Goal: Task Accomplishment & Management: Manage account settings

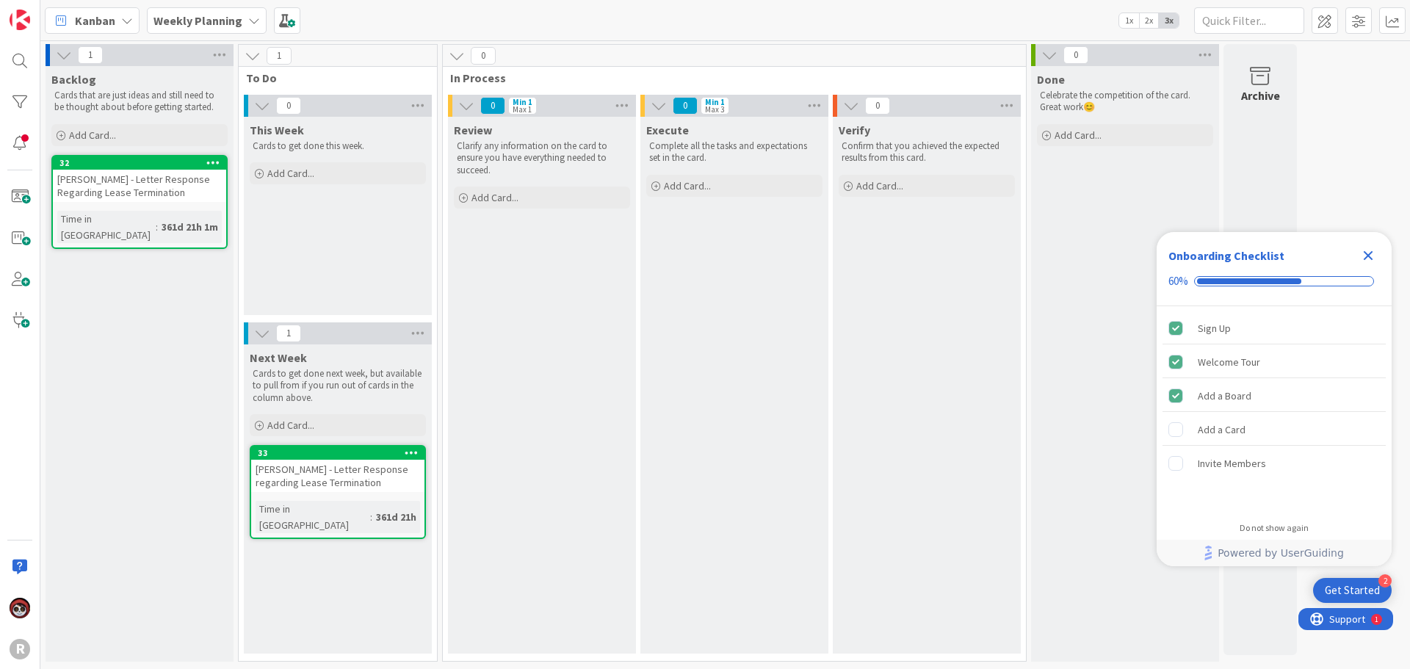
click at [215, 15] on b "Weekly Planning" at bounding box center [198, 20] width 89 height 15
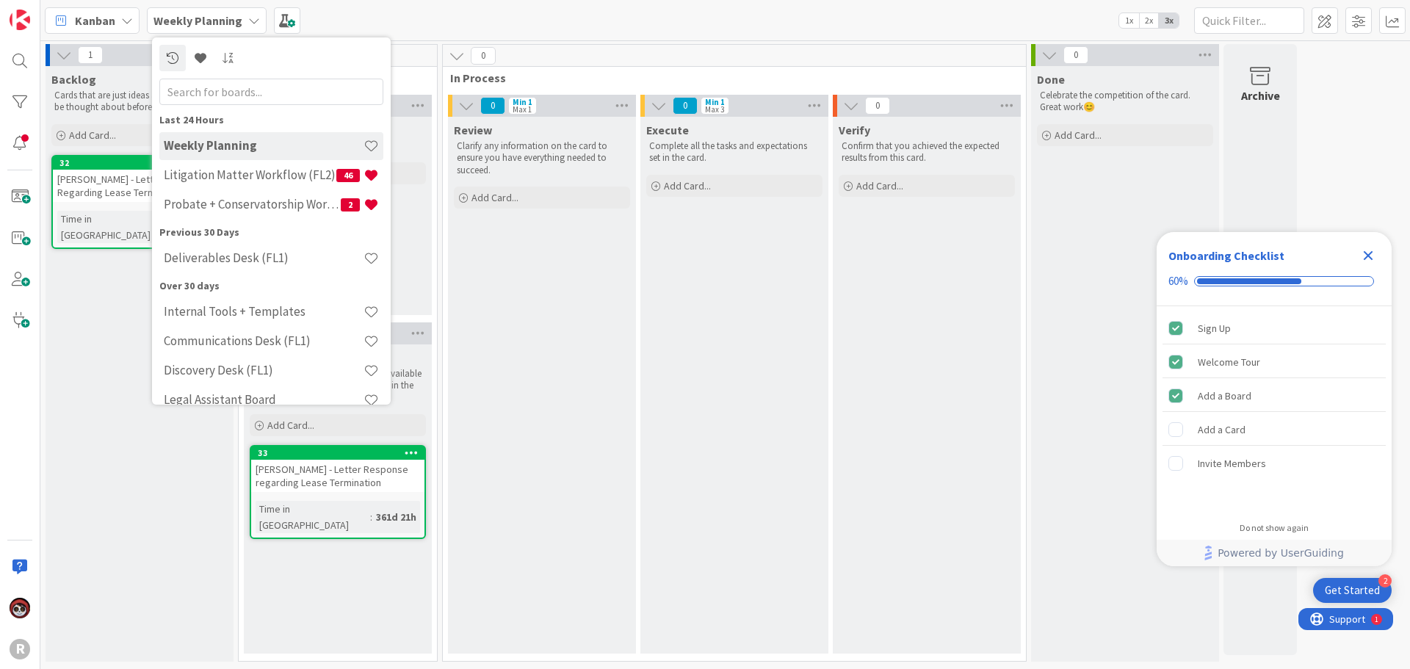
click at [117, 28] on div "Kanban" at bounding box center [92, 20] width 95 height 26
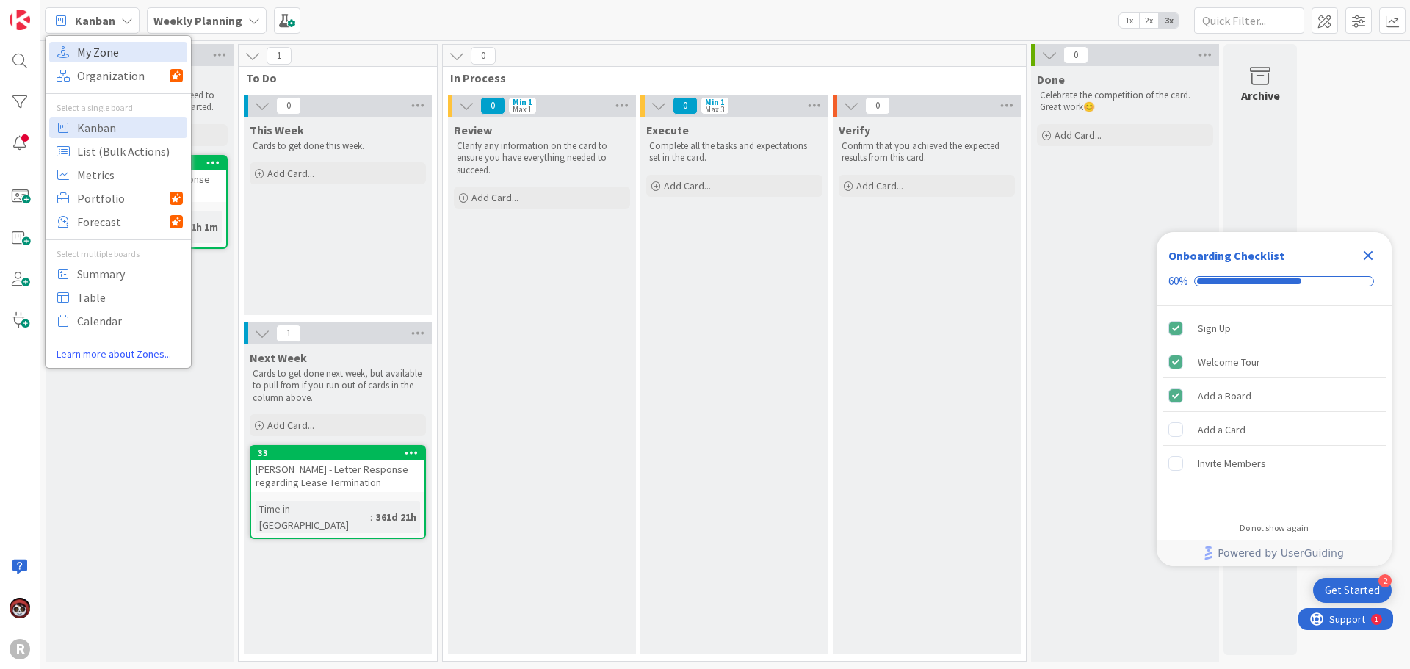
click at [104, 54] on span "My Zone" at bounding box center [130, 52] width 106 height 22
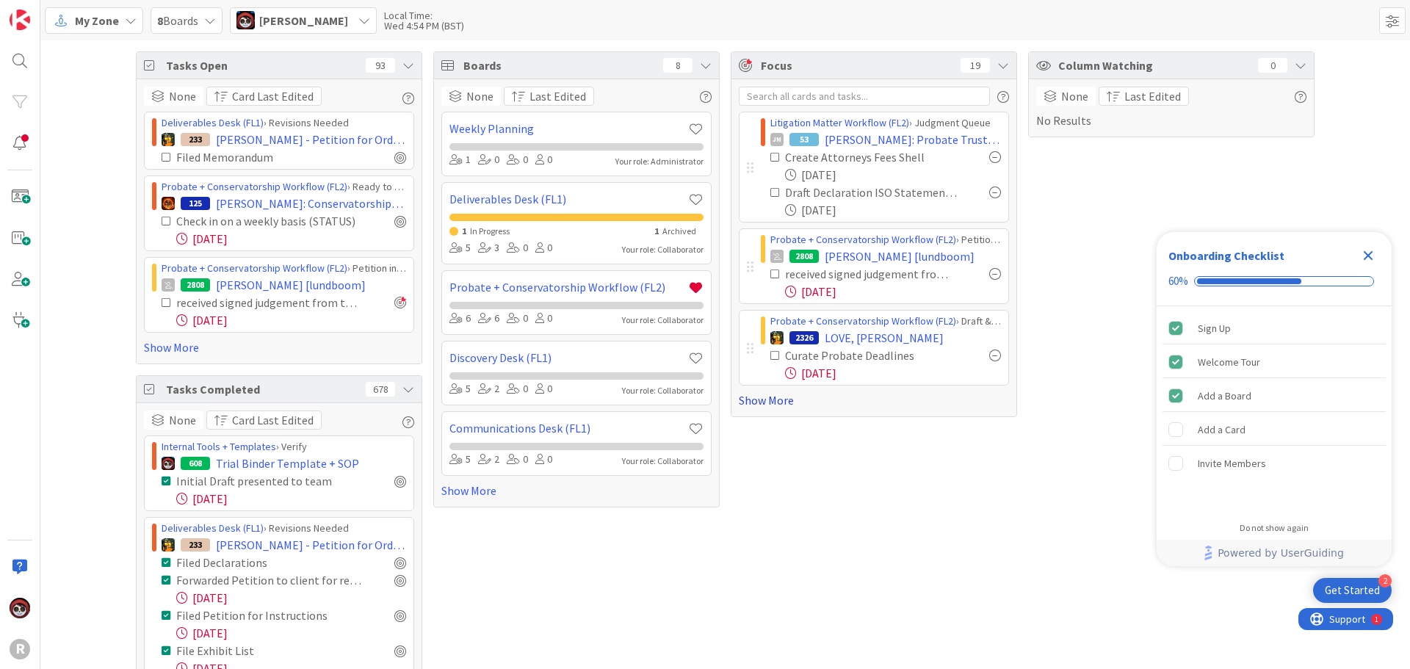
click at [776, 397] on link "Show More" at bounding box center [874, 401] width 270 height 18
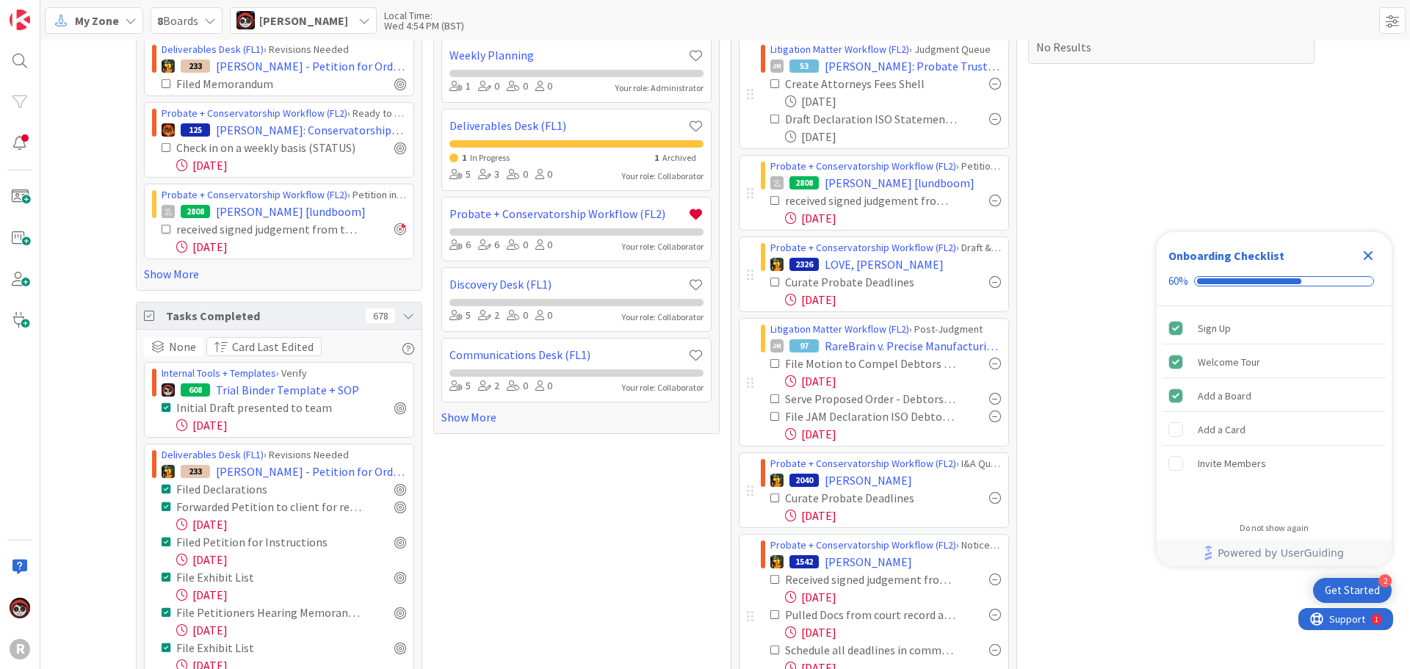
scroll to position [147, 0]
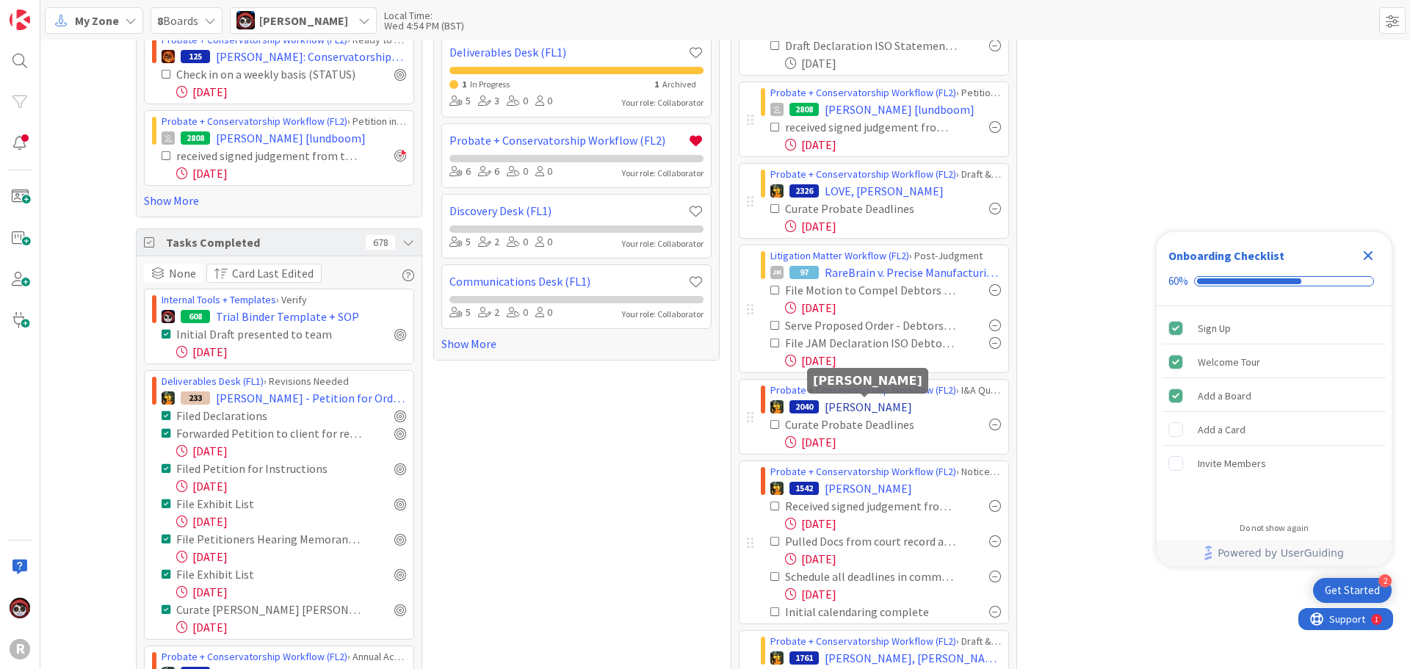
click at [831, 406] on span "LARSON, Elizabeth" at bounding box center [868, 407] width 87 height 18
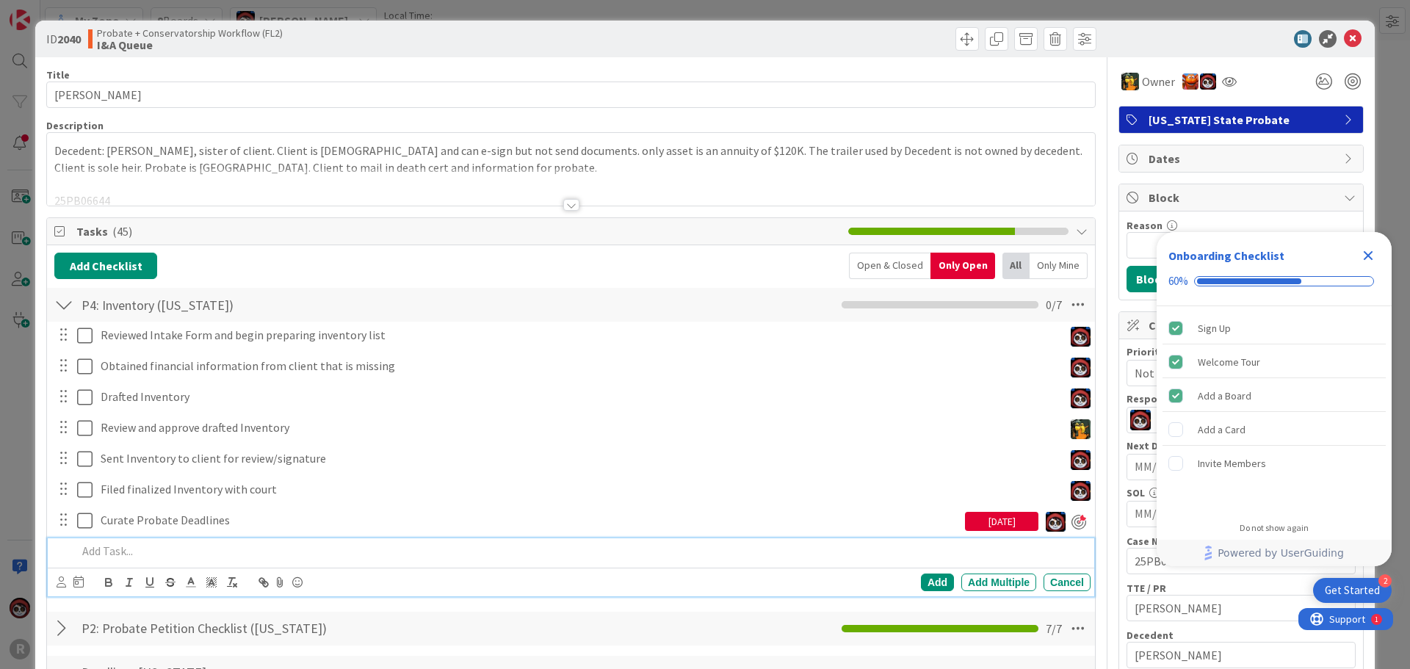
click at [141, 554] on p at bounding box center [581, 551] width 1008 height 17
click at [60, 581] on icon at bounding box center [62, 582] width 10 height 11
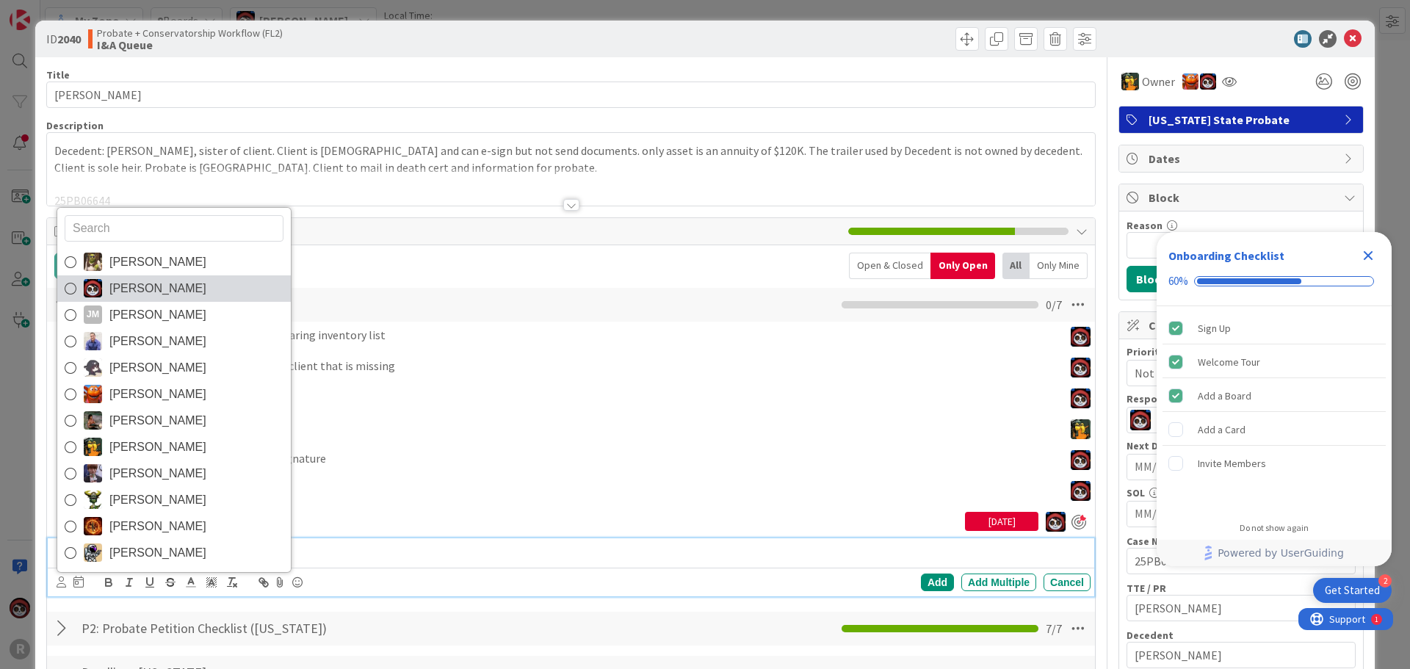
click at [139, 285] on span "[PERSON_NAME]" at bounding box center [157, 289] width 97 height 22
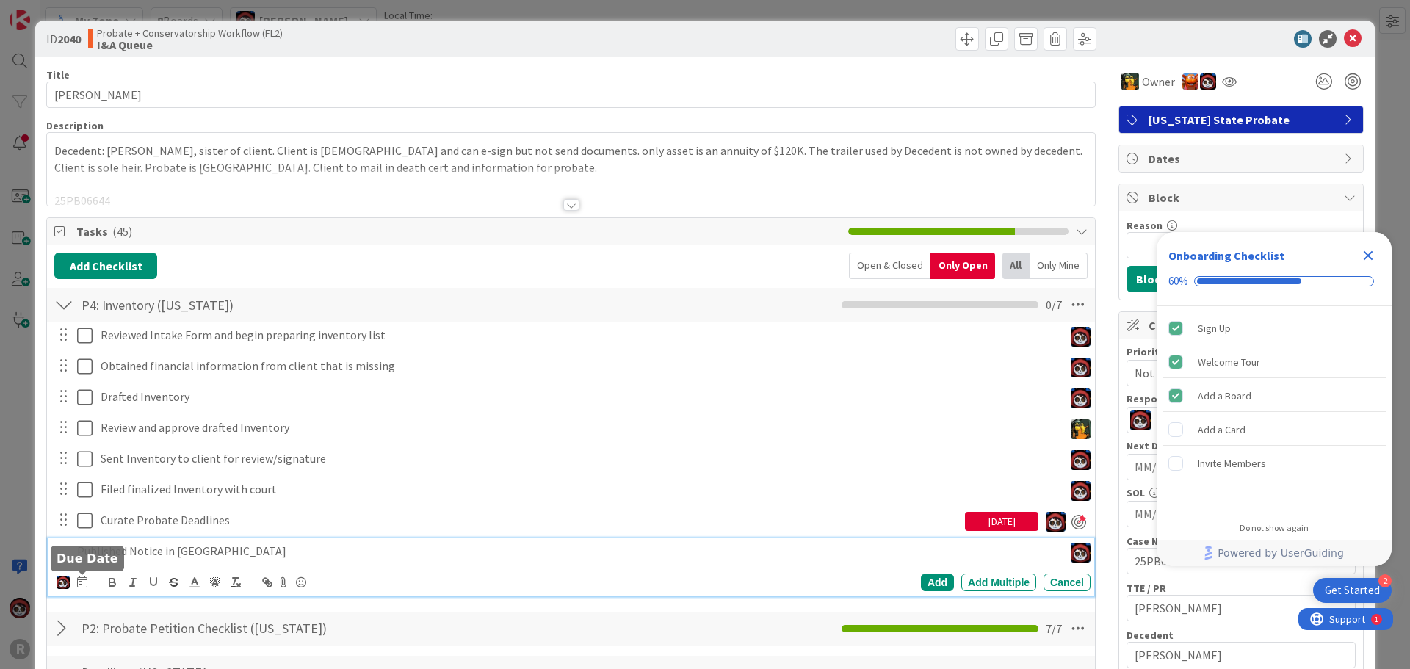
click at [82, 585] on icon at bounding box center [82, 582] width 10 height 12
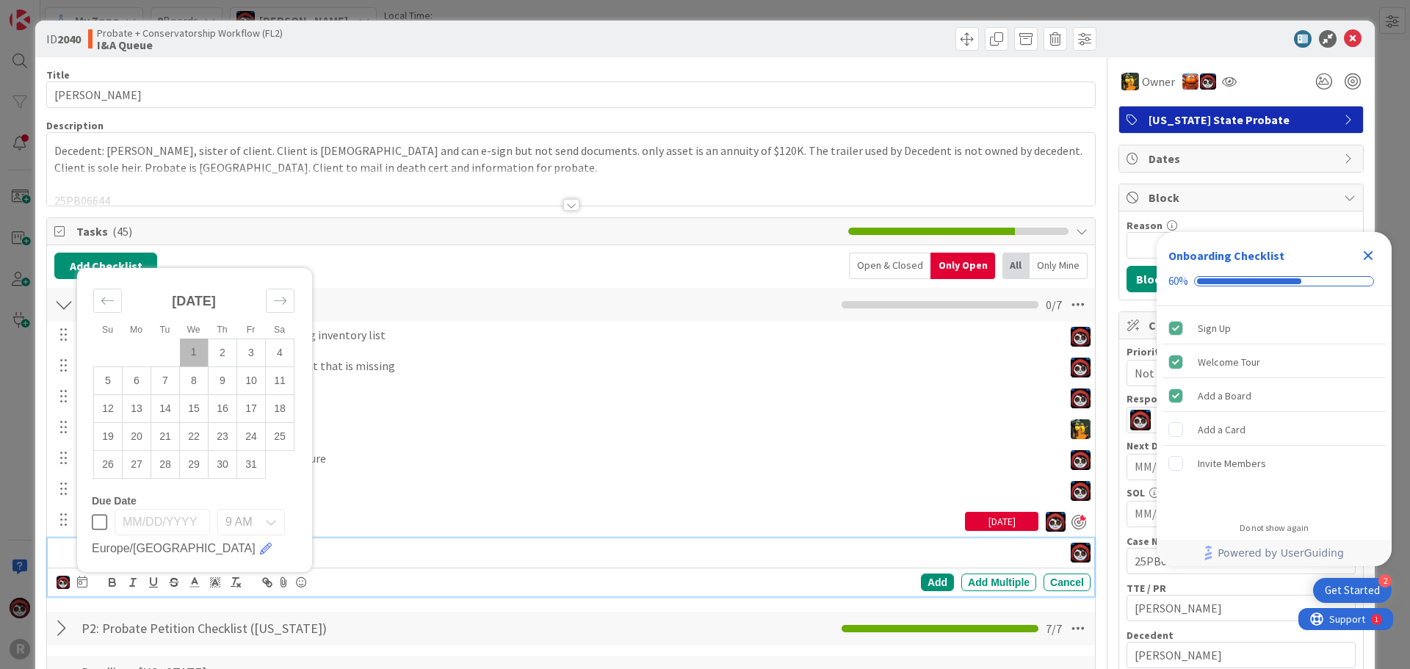
click at [193, 350] on td "1" at bounding box center [194, 353] width 29 height 28
click at [84, 582] on icon at bounding box center [82, 582] width 10 height 12
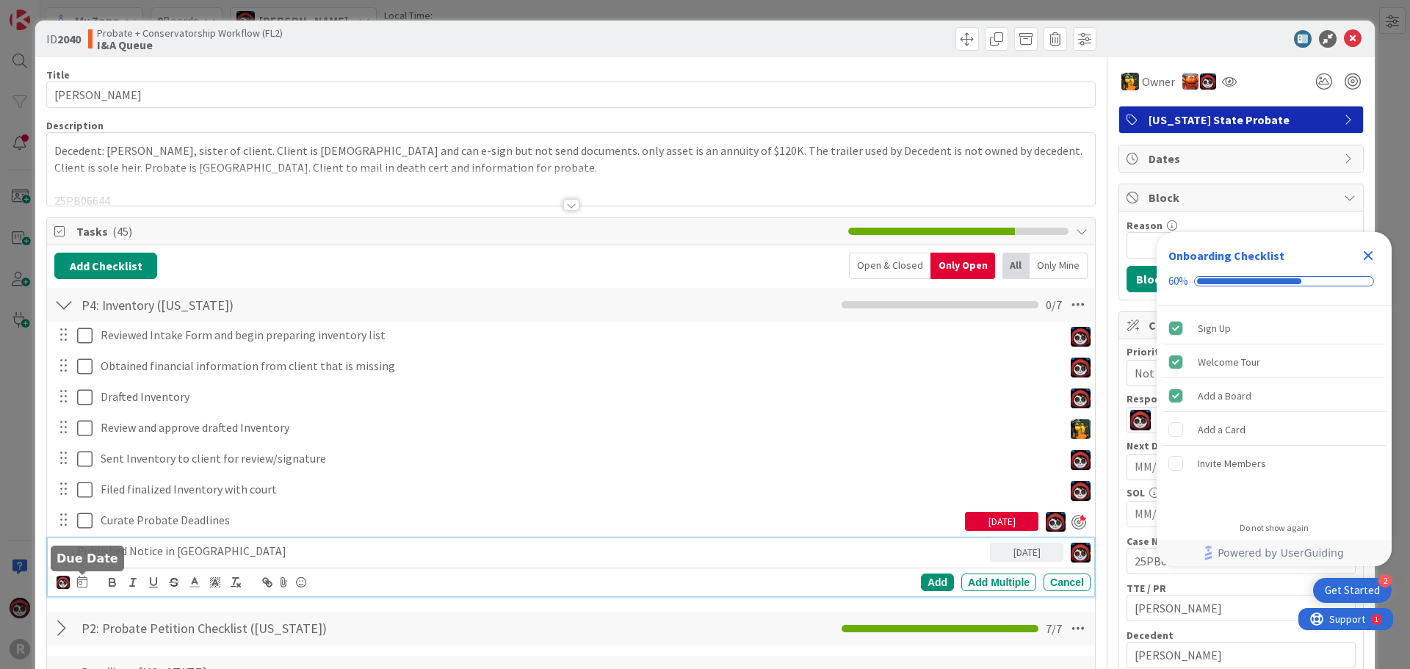
click at [83, 585] on icon at bounding box center [82, 582] width 10 height 12
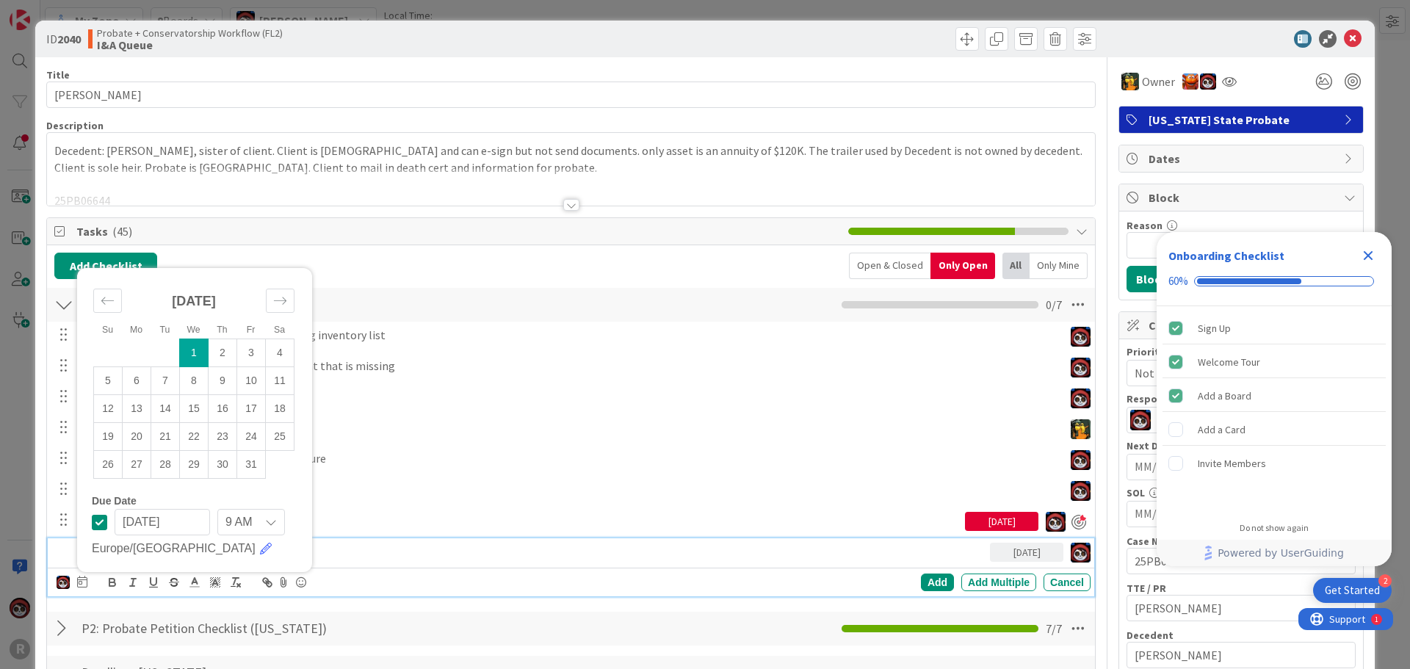
click at [383, 475] on div "Reviewed Intake Form and begin preparing inventory list Update Cancel Obtained …" at bounding box center [571, 462] width 1034 height 280
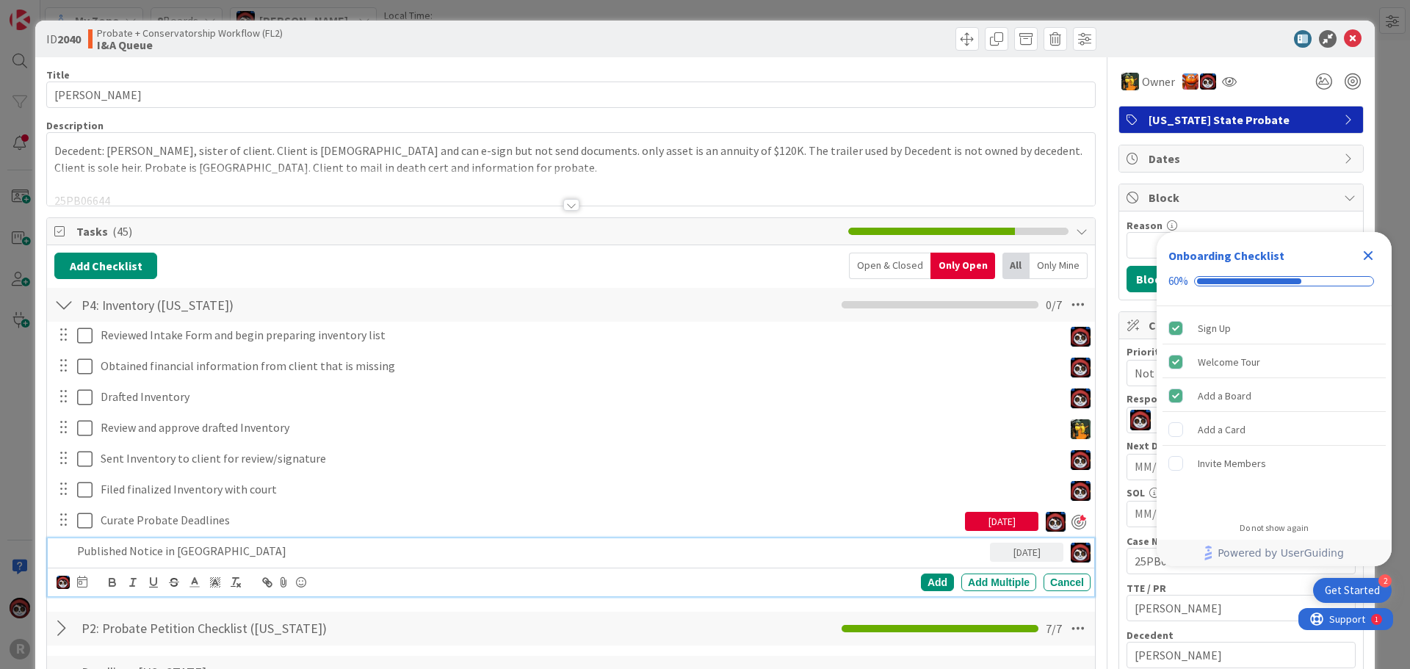
click at [150, 555] on p "Published Notice in Multnomah County" at bounding box center [530, 551] width 907 height 17
click at [79, 581] on icon at bounding box center [82, 582] width 10 height 12
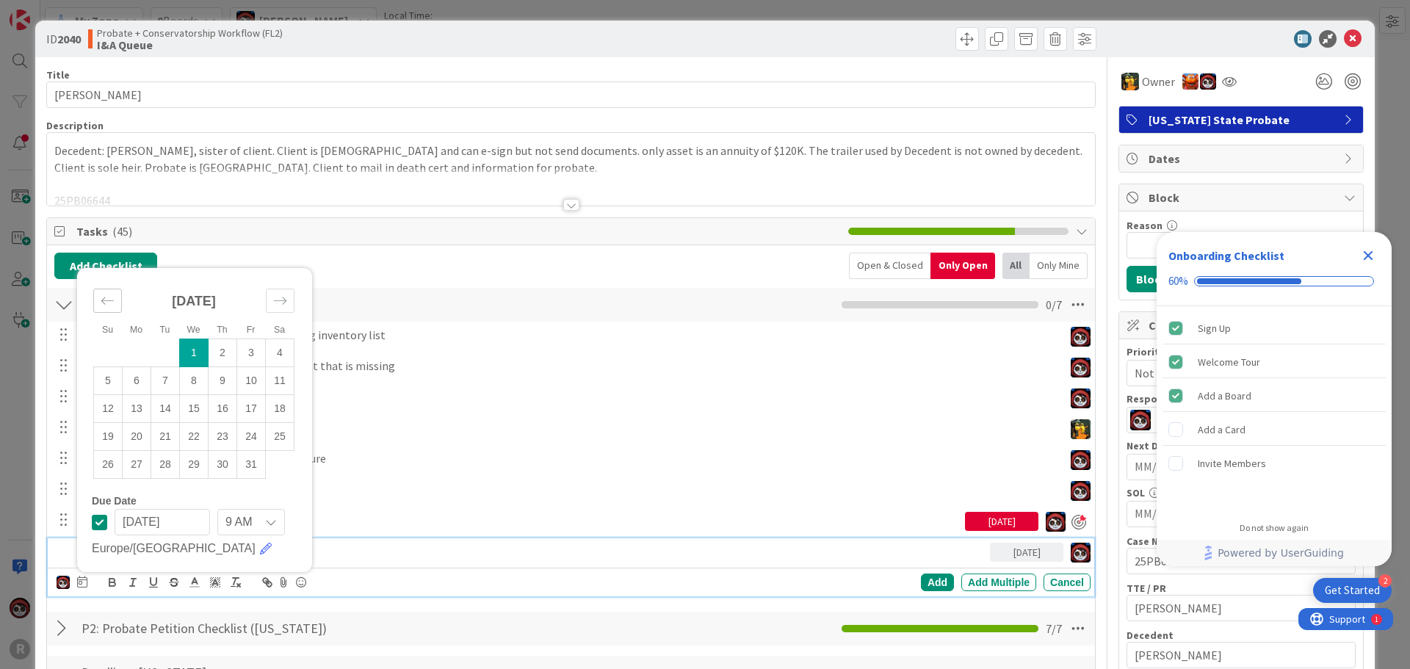
click at [105, 299] on icon "Move backward to switch to the previous month." at bounding box center [108, 301] width 14 height 14
click at [175, 469] on td "30" at bounding box center [165, 464] width 29 height 28
click at [278, 307] on icon "Move forward to switch to the next month." at bounding box center [280, 301] width 14 height 14
click at [192, 353] on td "1" at bounding box center [194, 353] width 29 height 28
type input "[DATE]"
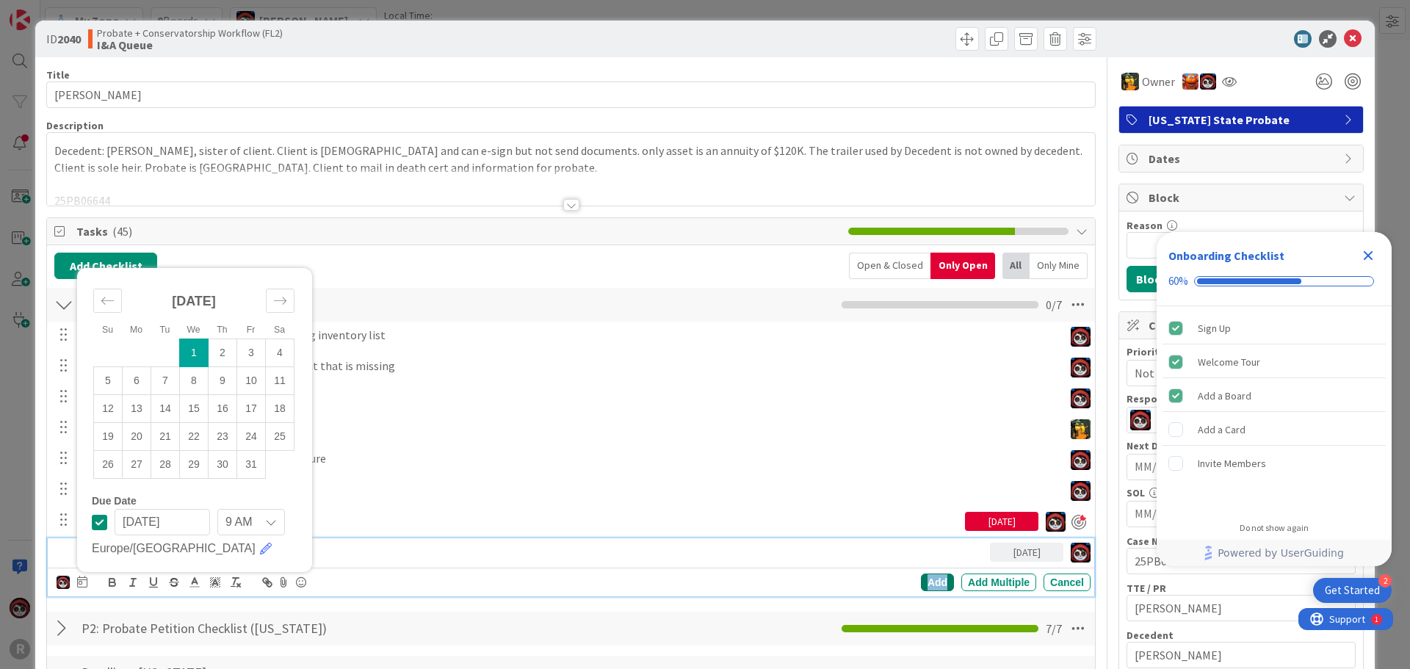
click at [921, 582] on div "Add" at bounding box center [937, 583] width 33 height 18
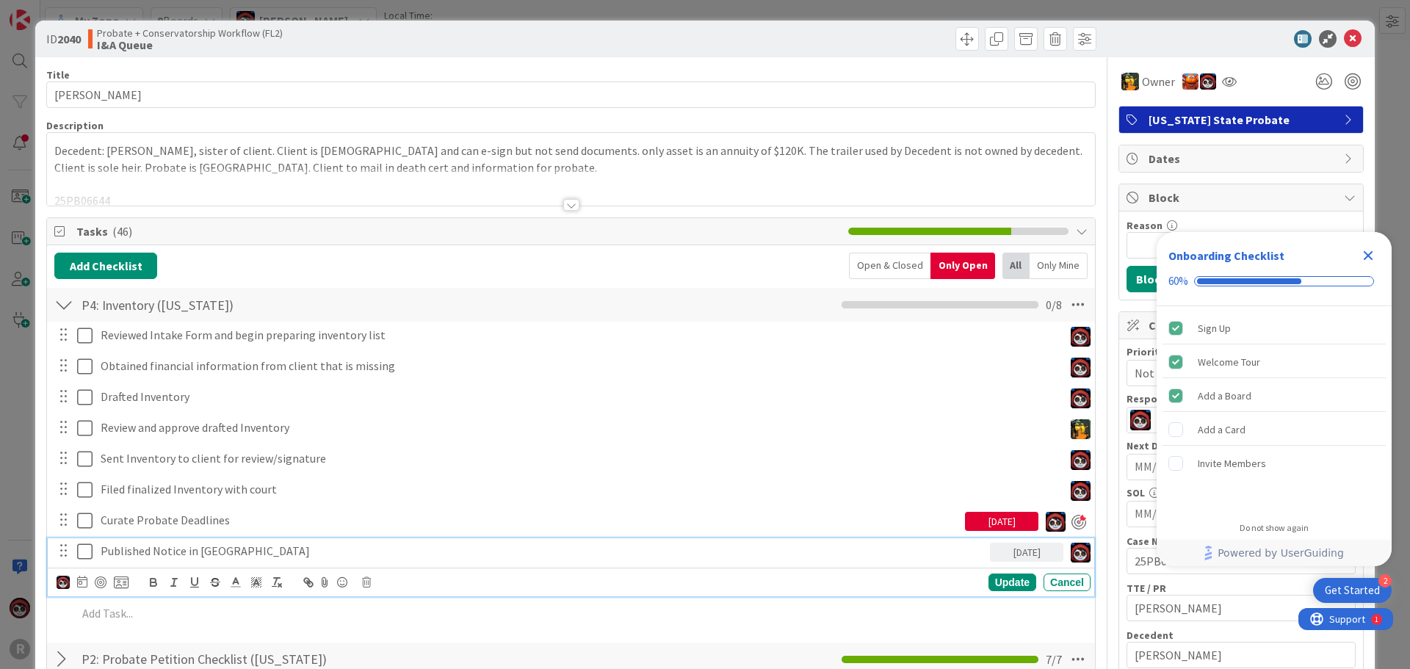
click at [247, 553] on p "Published Notice in Multnomah County" at bounding box center [543, 551] width 884 height 17
click at [100, 581] on div at bounding box center [101, 583] width 12 height 12
click at [998, 585] on div "Update" at bounding box center [1013, 583] width 48 height 18
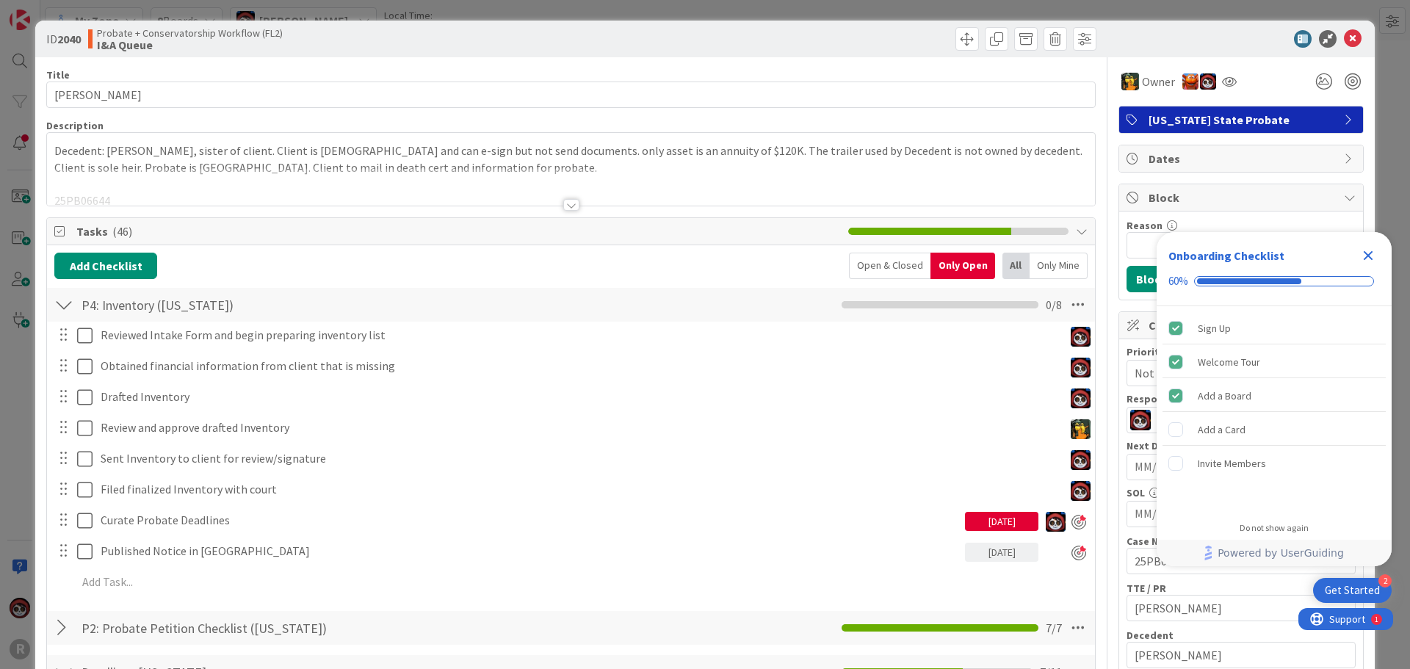
click at [563, 200] on div at bounding box center [571, 205] width 16 height 12
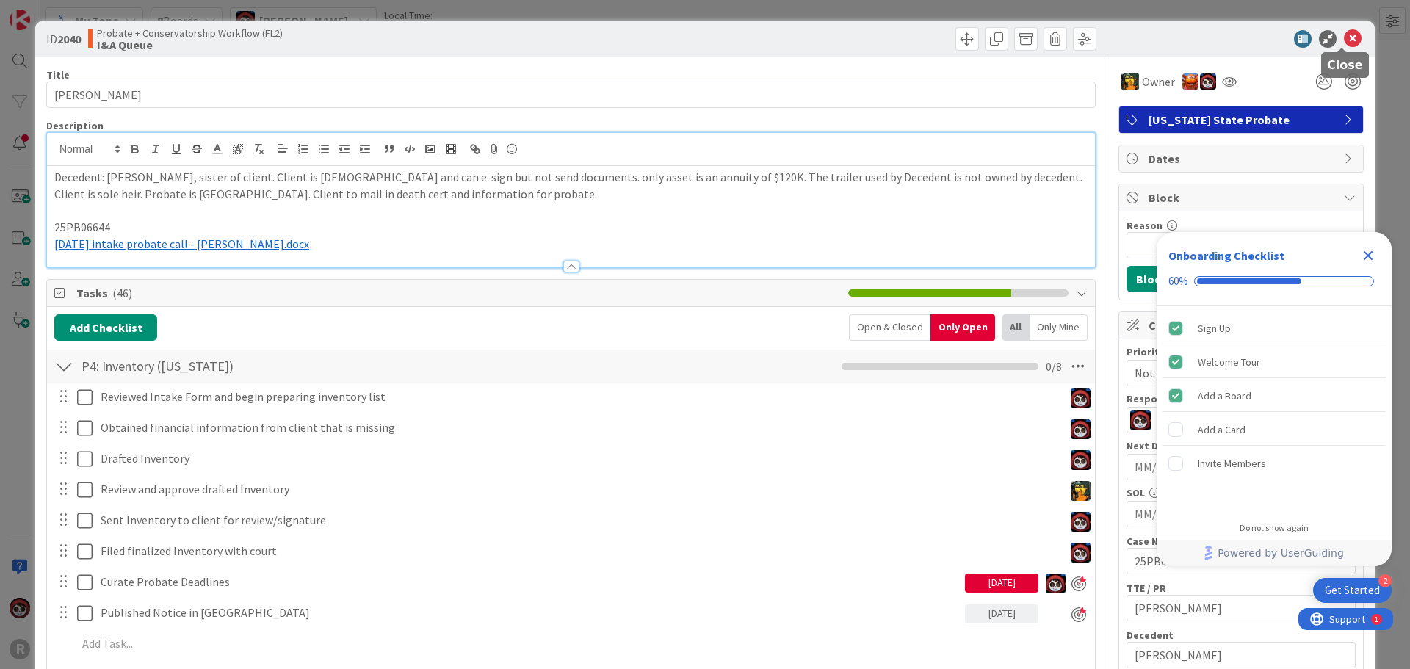
click at [1344, 42] on icon at bounding box center [1353, 39] width 18 height 18
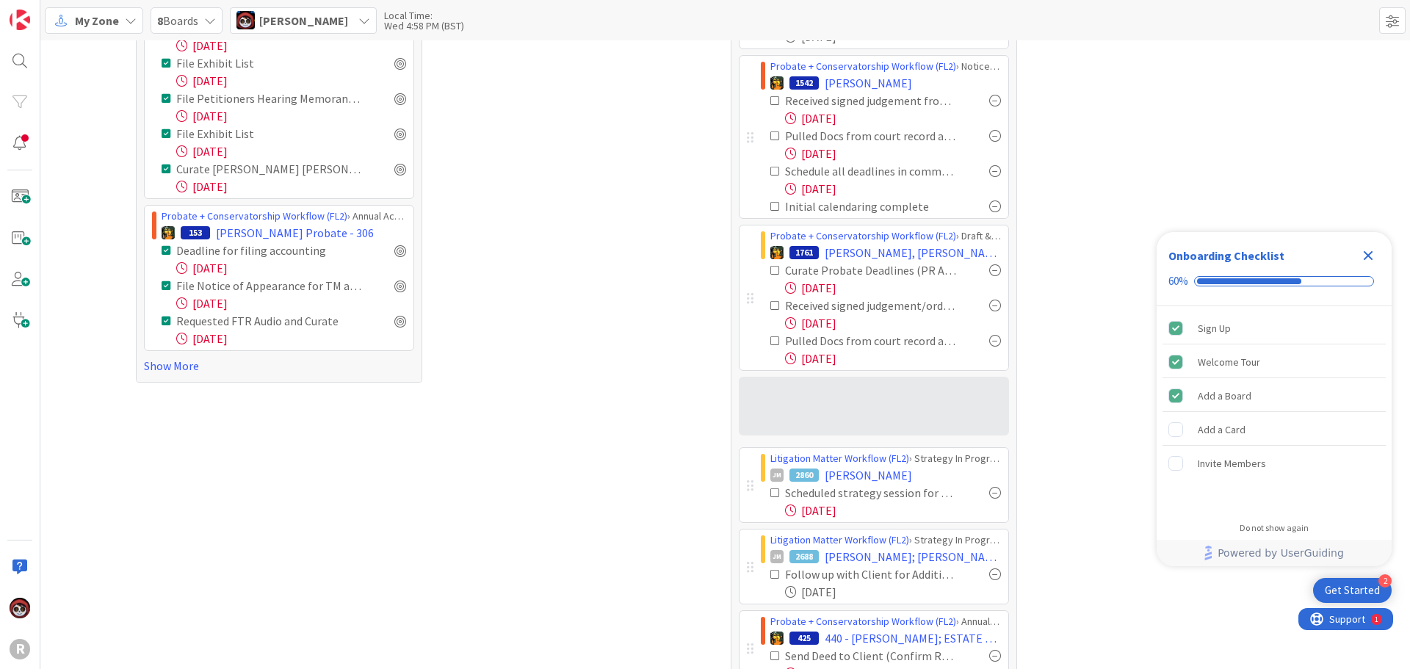
scroll to position [588, 0]
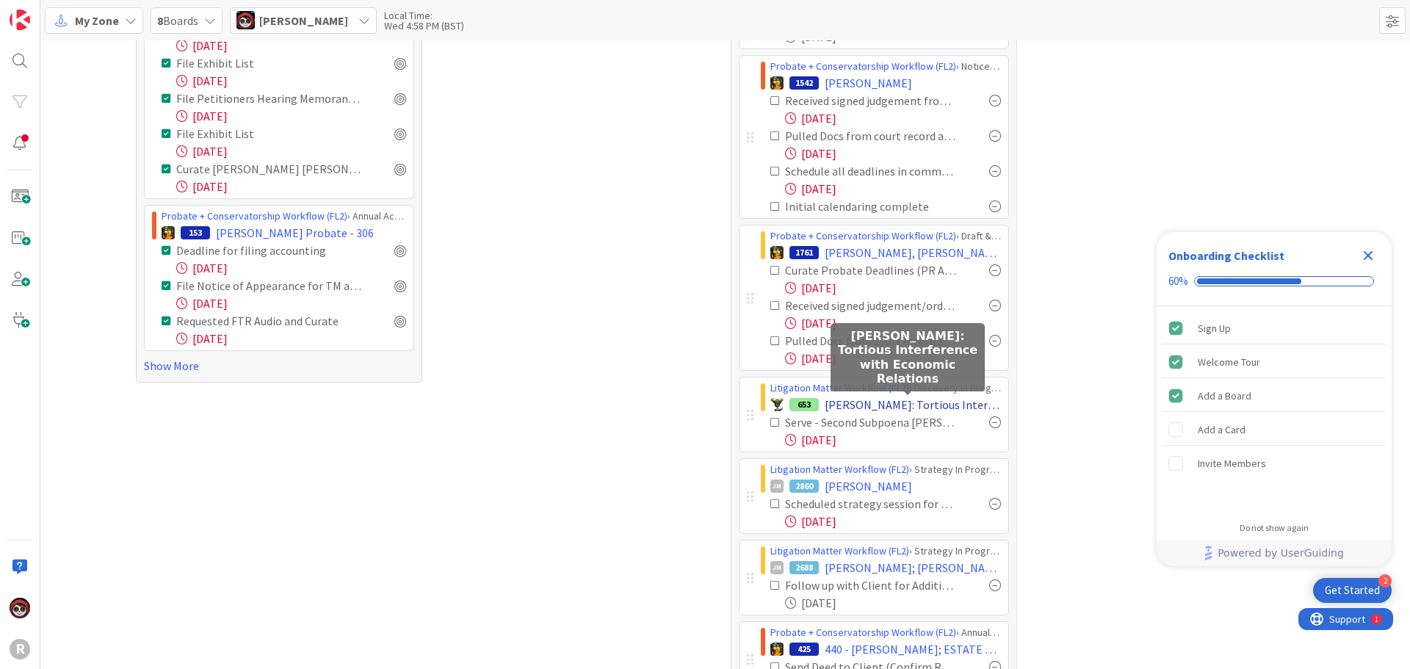
click at [835, 403] on span "SMITH: Tortious Interference with Economic Relations" at bounding box center [913, 405] width 176 height 18
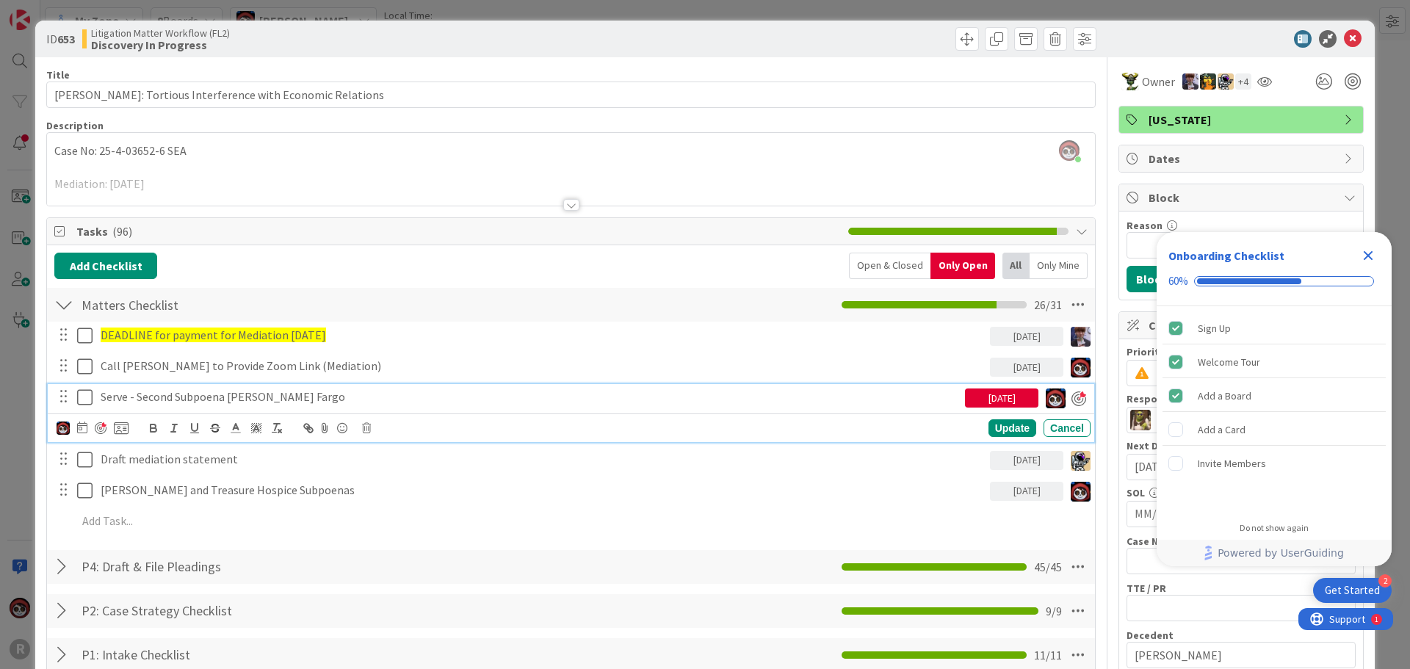
click at [212, 399] on p "Serve - Second Subpoena Wells Fargo" at bounding box center [530, 397] width 859 height 17
click at [85, 425] on icon at bounding box center [82, 428] width 10 height 12
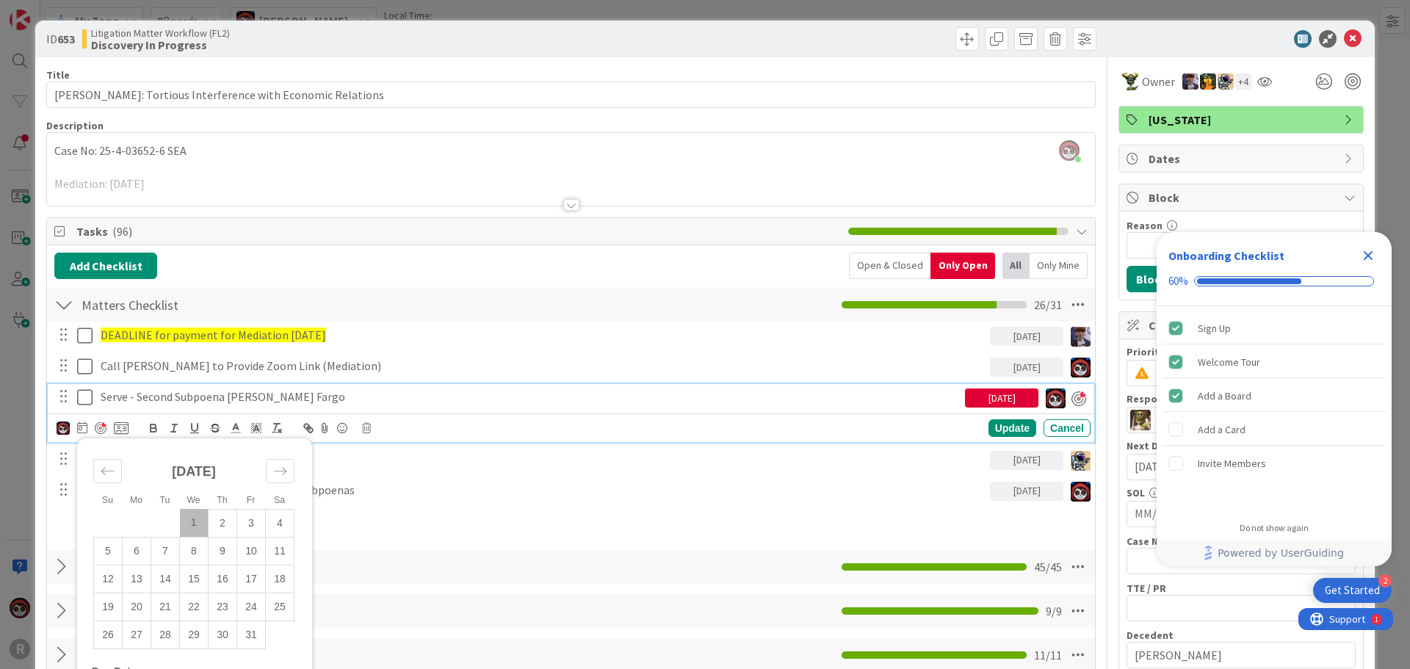
click at [190, 526] on td "1" at bounding box center [194, 523] width 29 height 28
type input "[DATE]"
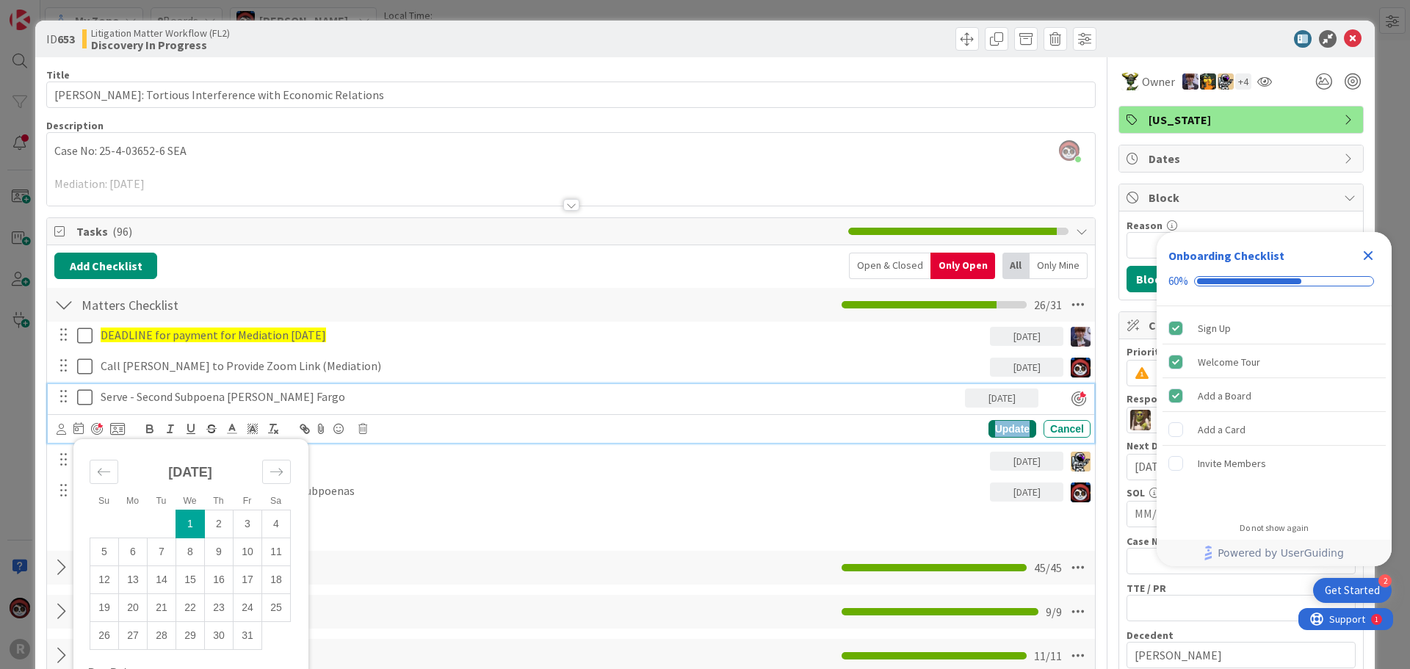
click at [999, 430] on div "Update" at bounding box center [1013, 429] width 48 height 18
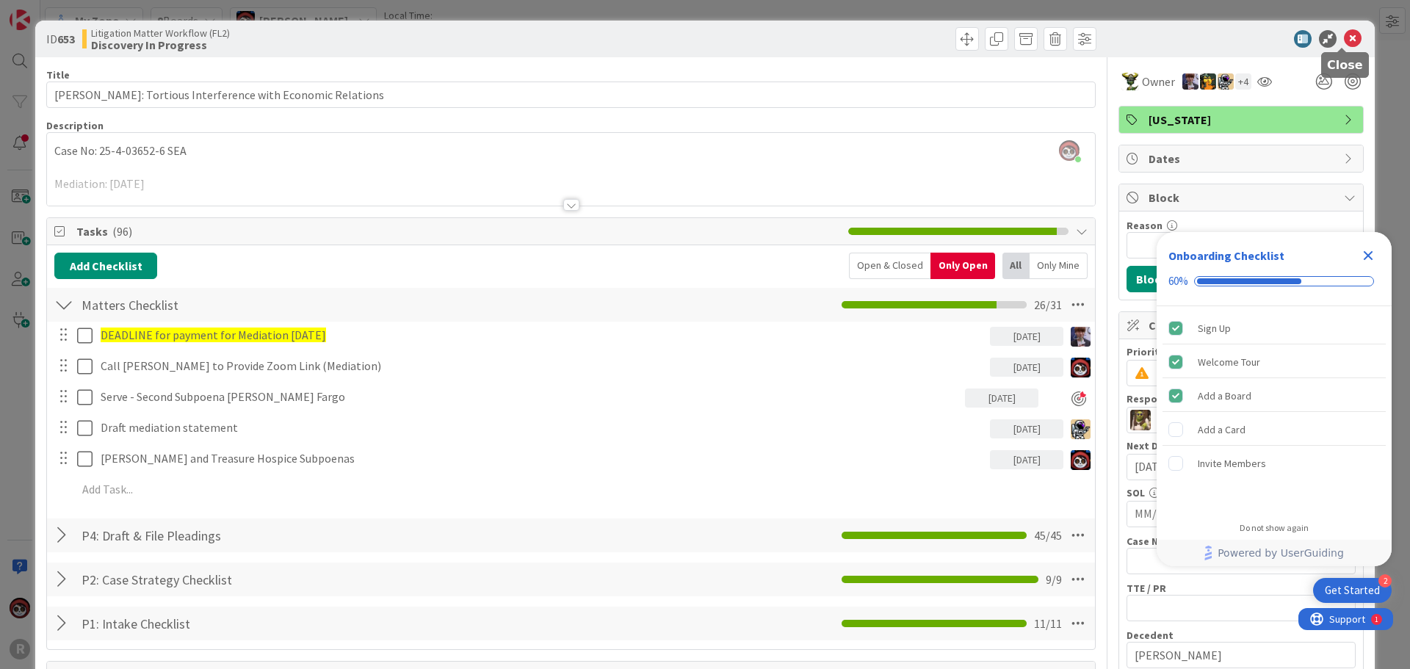
click at [1344, 36] on icon at bounding box center [1353, 39] width 18 height 18
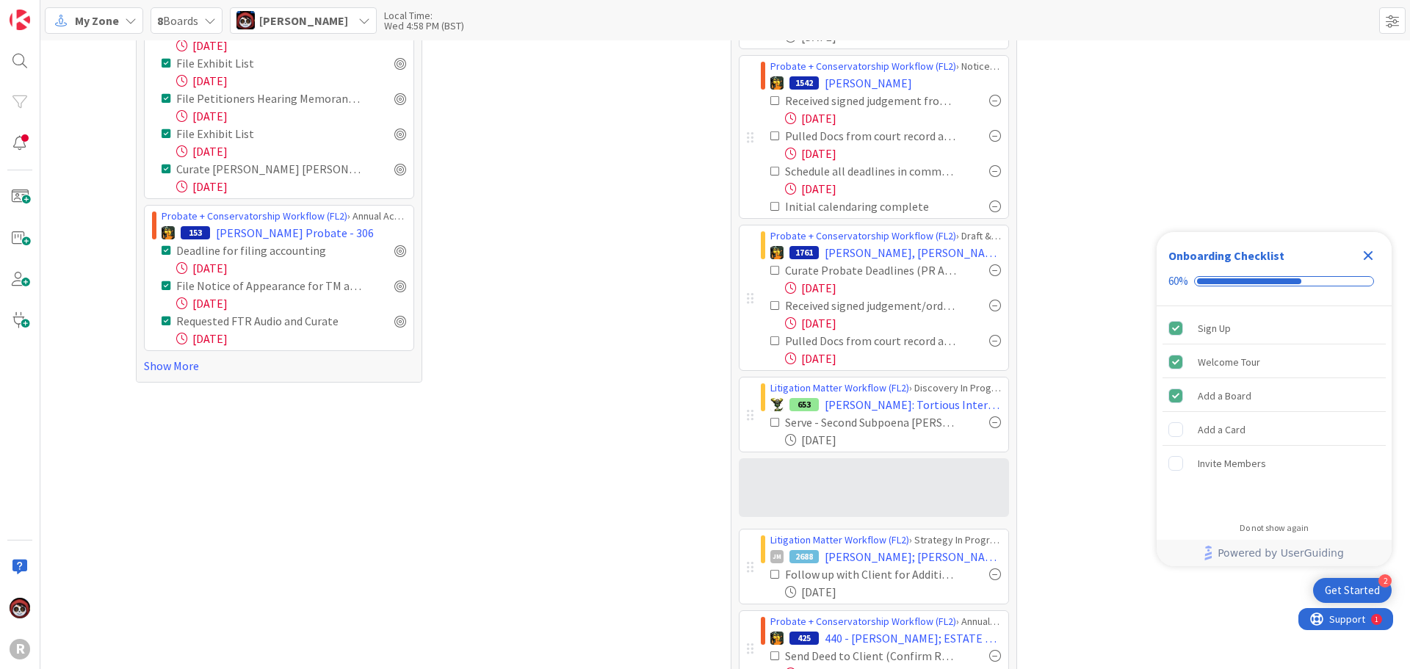
scroll to position [588, 0]
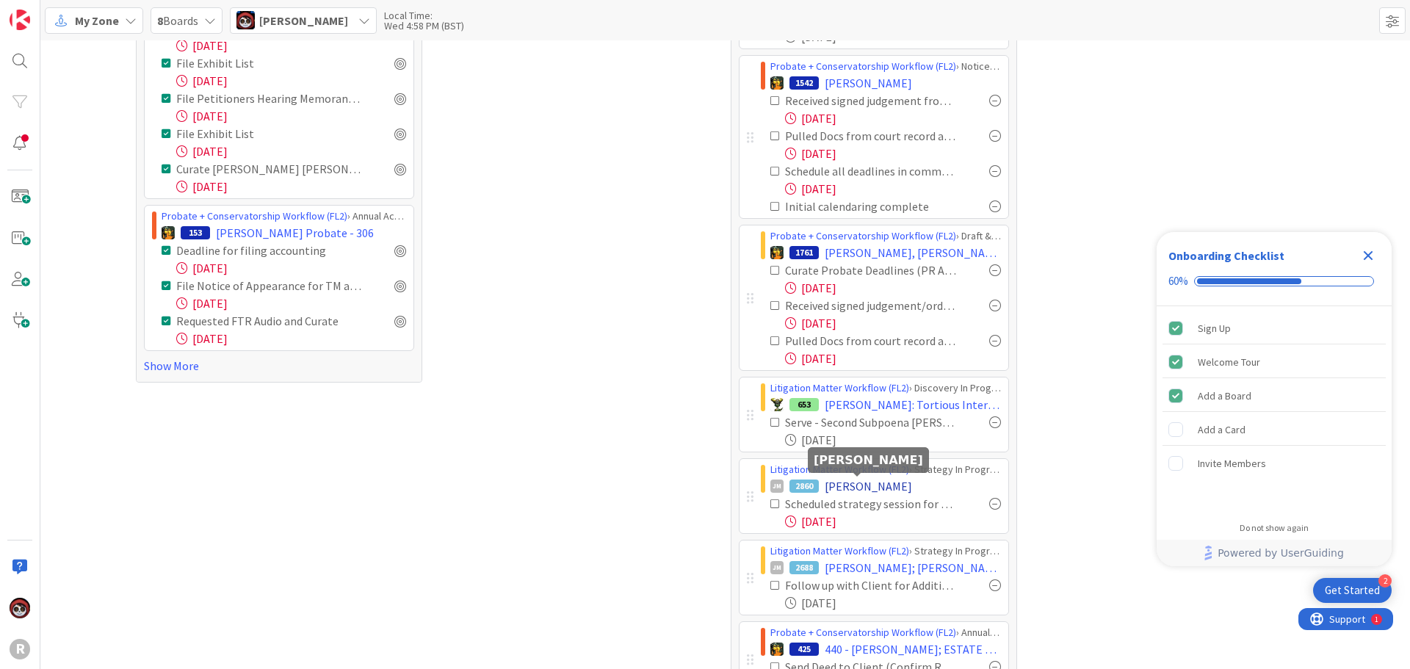
click at [835, 488] on span "EVANS, Kristina" at bounding box center [868, 486] width 87 height 18
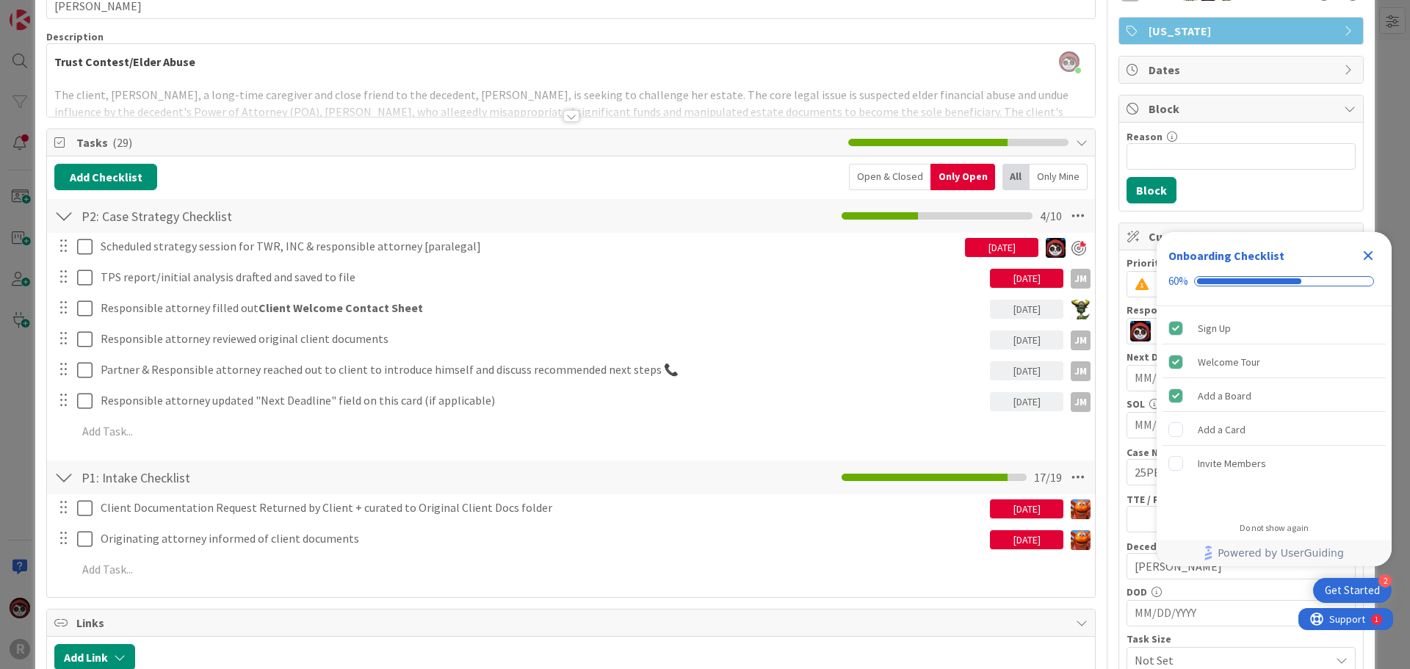
scroll to position [147, 0]
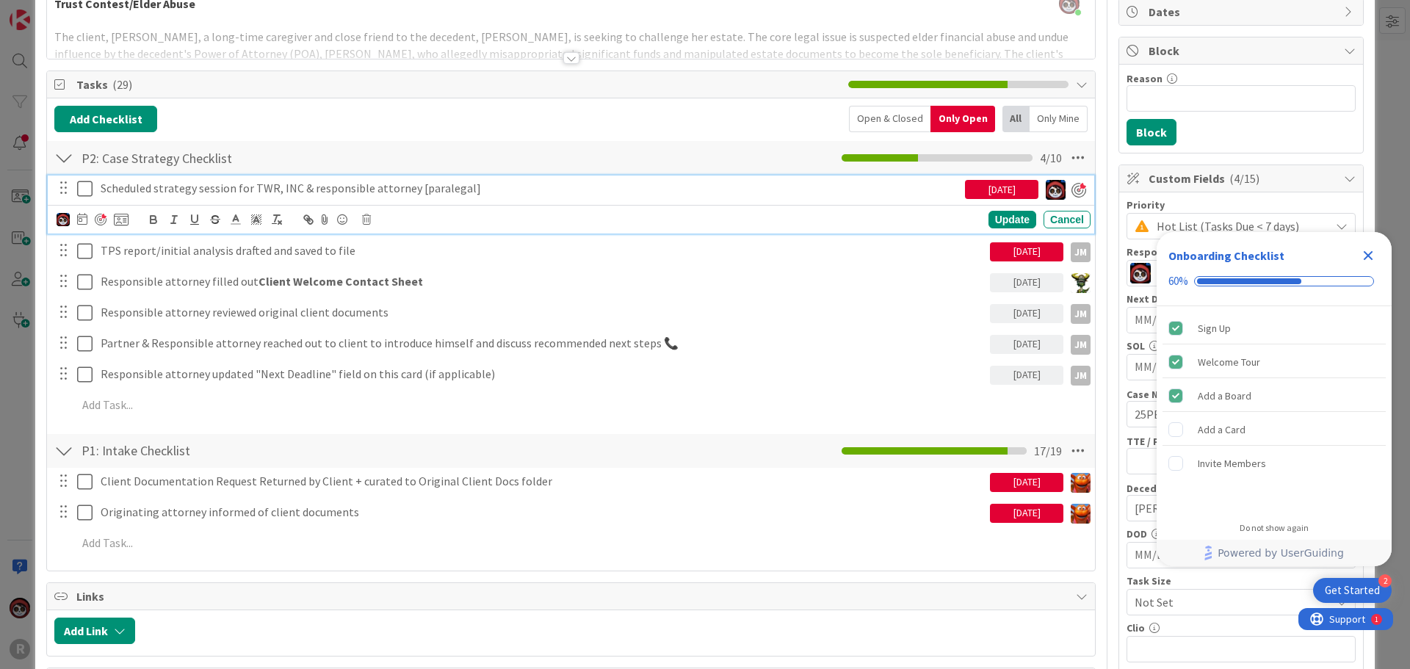
click at [244, 187] on p "Scheduled strategy session for TWR, INC & responsible attorney [paralegal]" at bounding box center [530, 188] width 859 height 17
click at [100, 220] on div at bounding box center [101, 220] width 12 height 12
click at [76, 224] on icon at bounding box center [78, 220] width 10 height 12
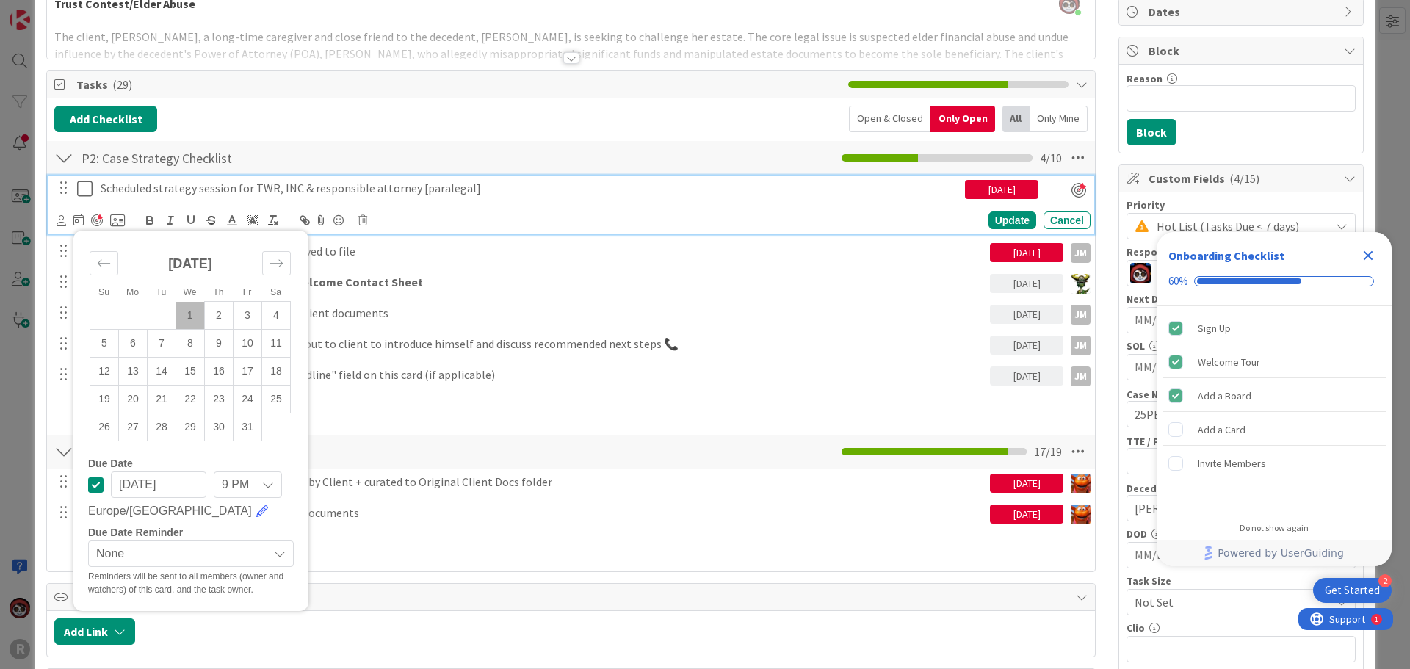
click at [180, 309] on td "1" at bounding box center [190, 316] width 29 height 28
type input "[DATE]"
click at [999, 221] on div "Update" at bounding box center [1013, 221] width 48 height 18
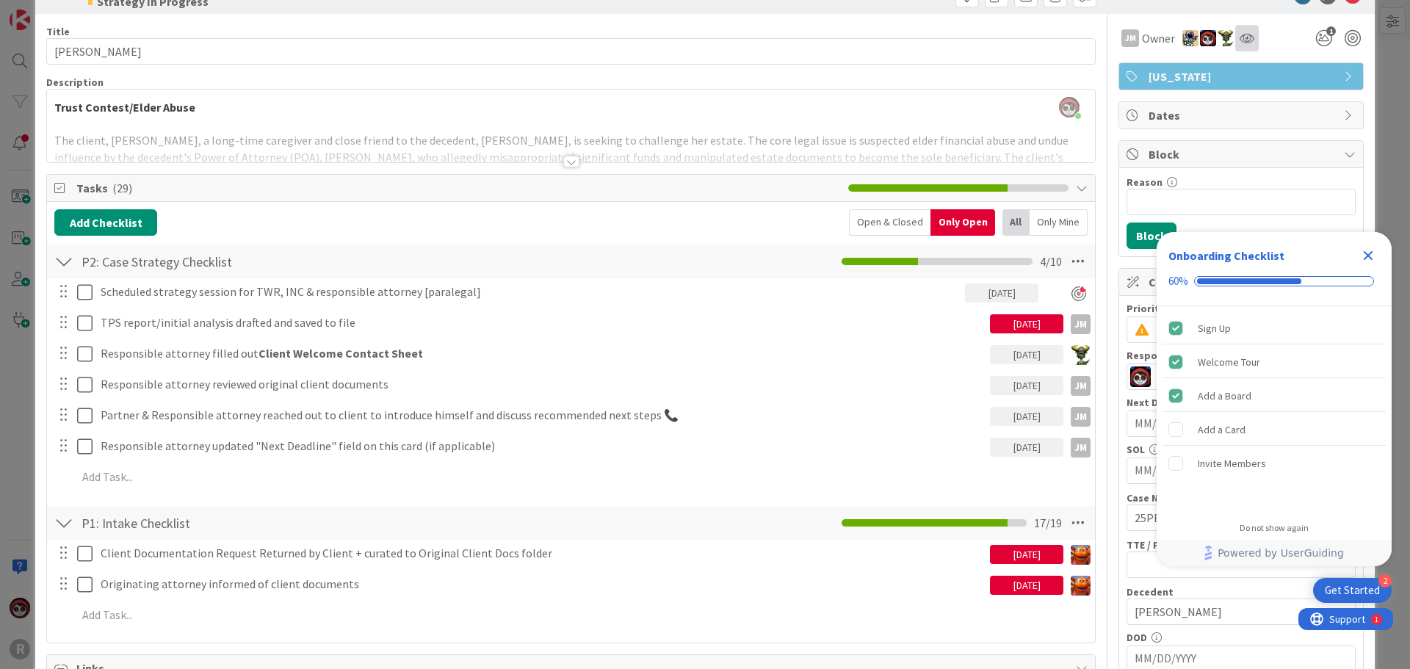
scroll to position [0, 0]
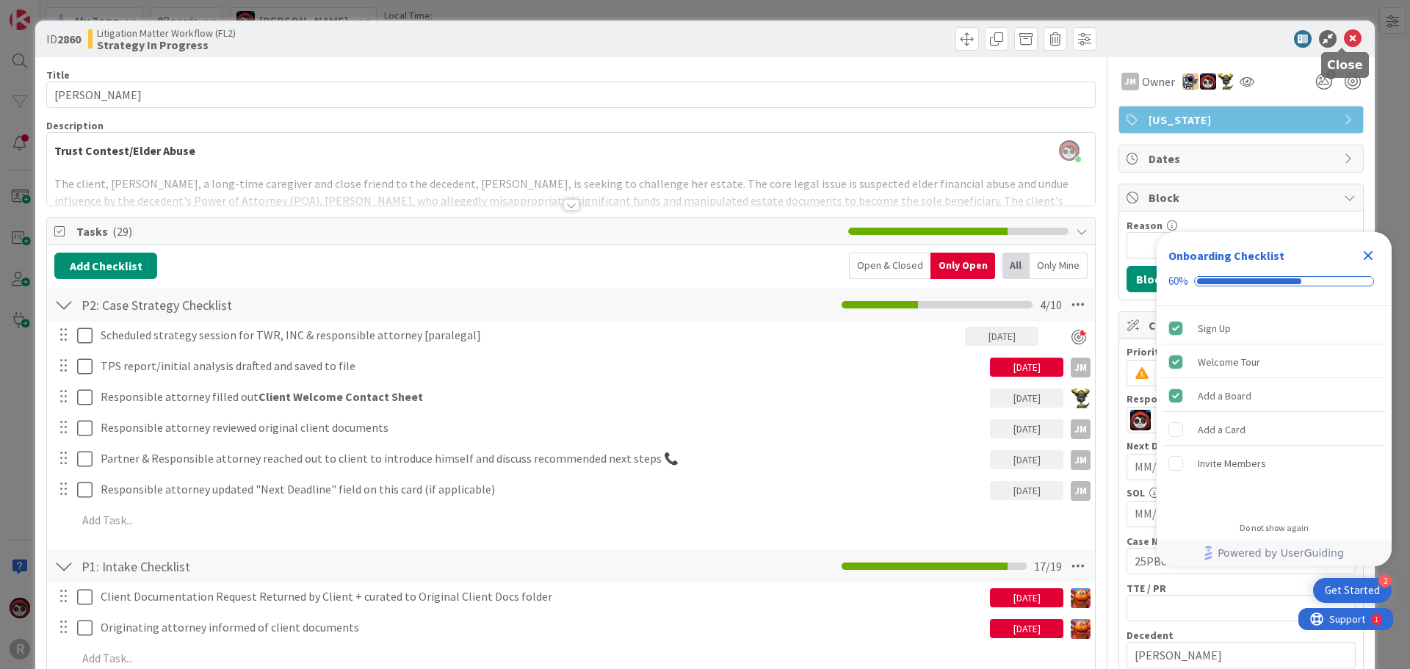
click at [1344, 40] on icon at bounding box center [1353, 39] width 18 height 18
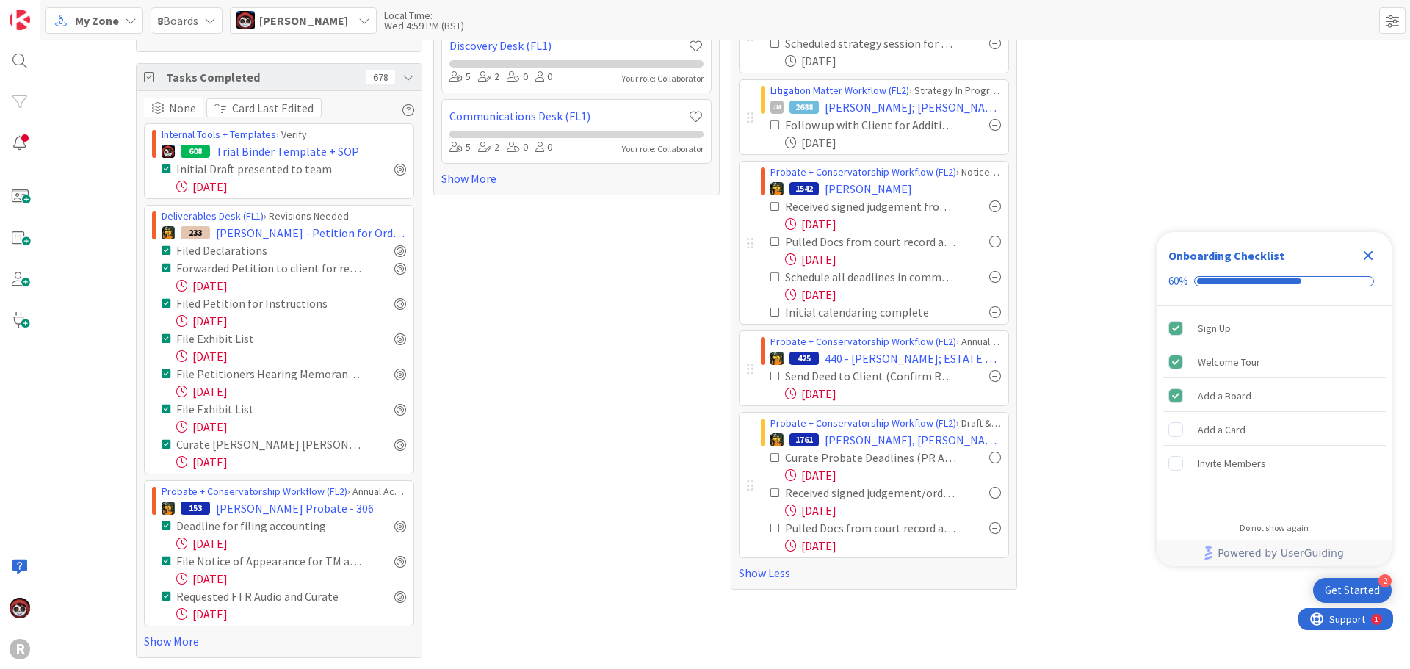
scroll to position [312, 0]
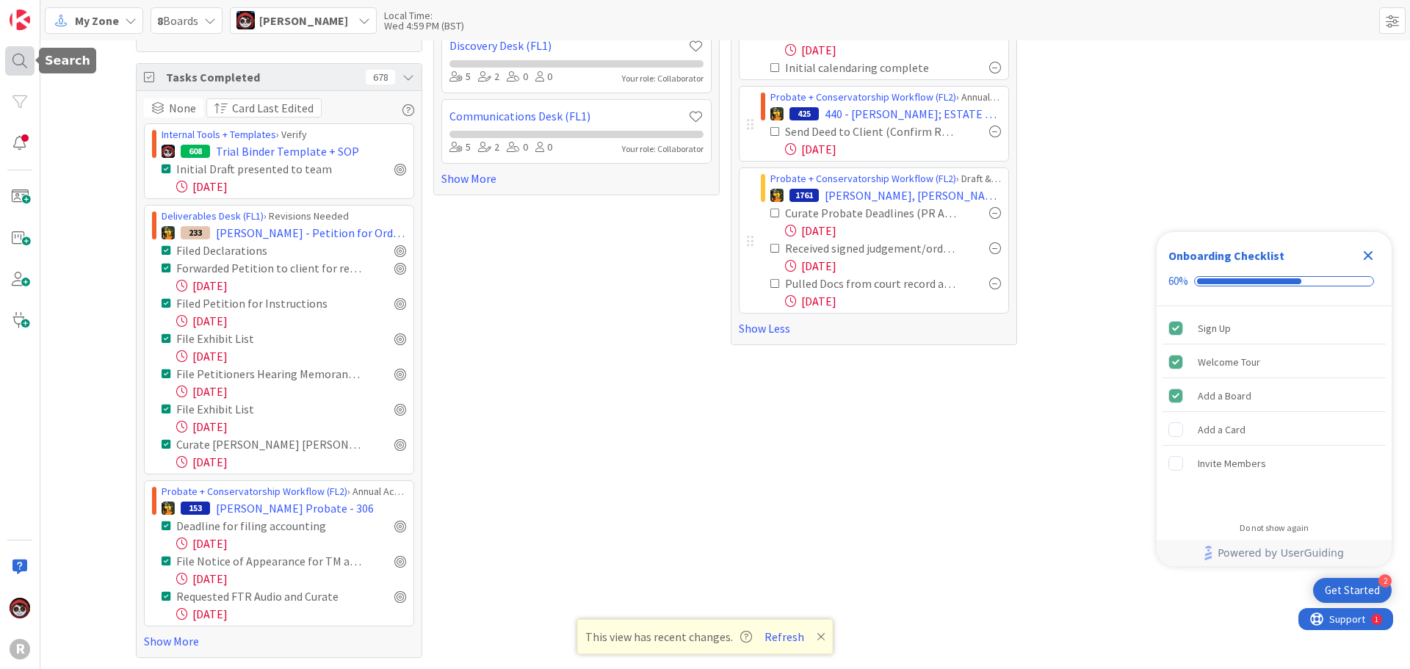
click at [24, 62] on div at bounding box center [19, 60] width 29 height 29
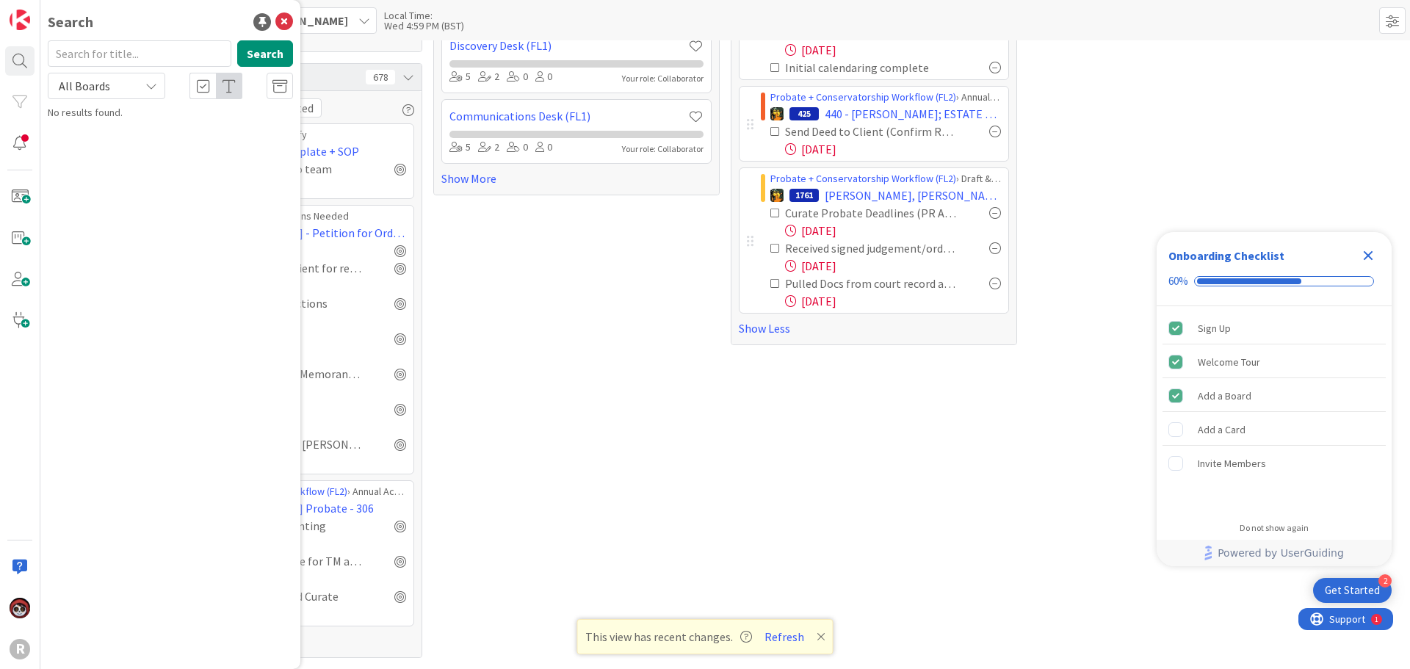
click at [93, 51] on input "text" at bounding box center [140, 53] width 184 height 26
type input "aguila"
click at [84, 152] on div "Search aguila Search All Boards Litigation Matter Workflow (FL2) › Strategy In …" at bounding box center [170, 334] width 260 height 669
click at [90, 140] on link "Litigation Matter Workflow (FL2) › Strategy In Progress 2688 AGUILA ; BATHAN" at bounding box center [170, 123] width 260 height 36
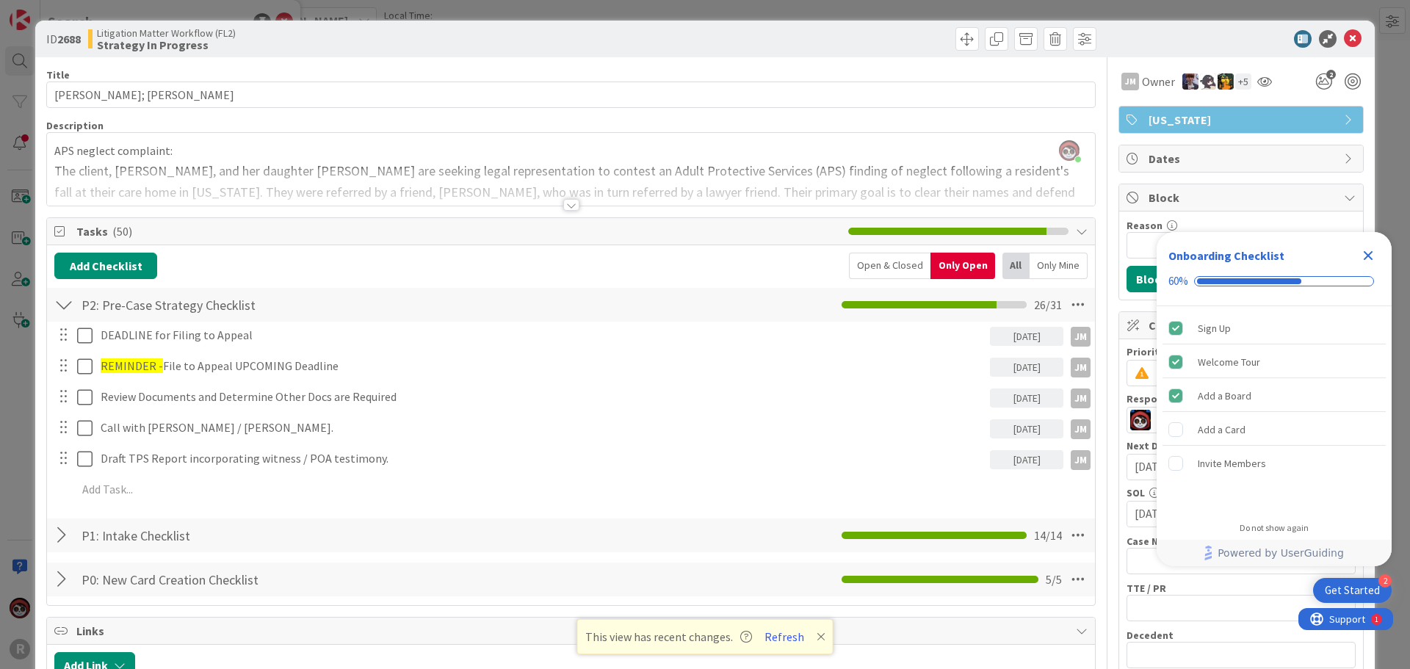
scroll to position [73, 0]
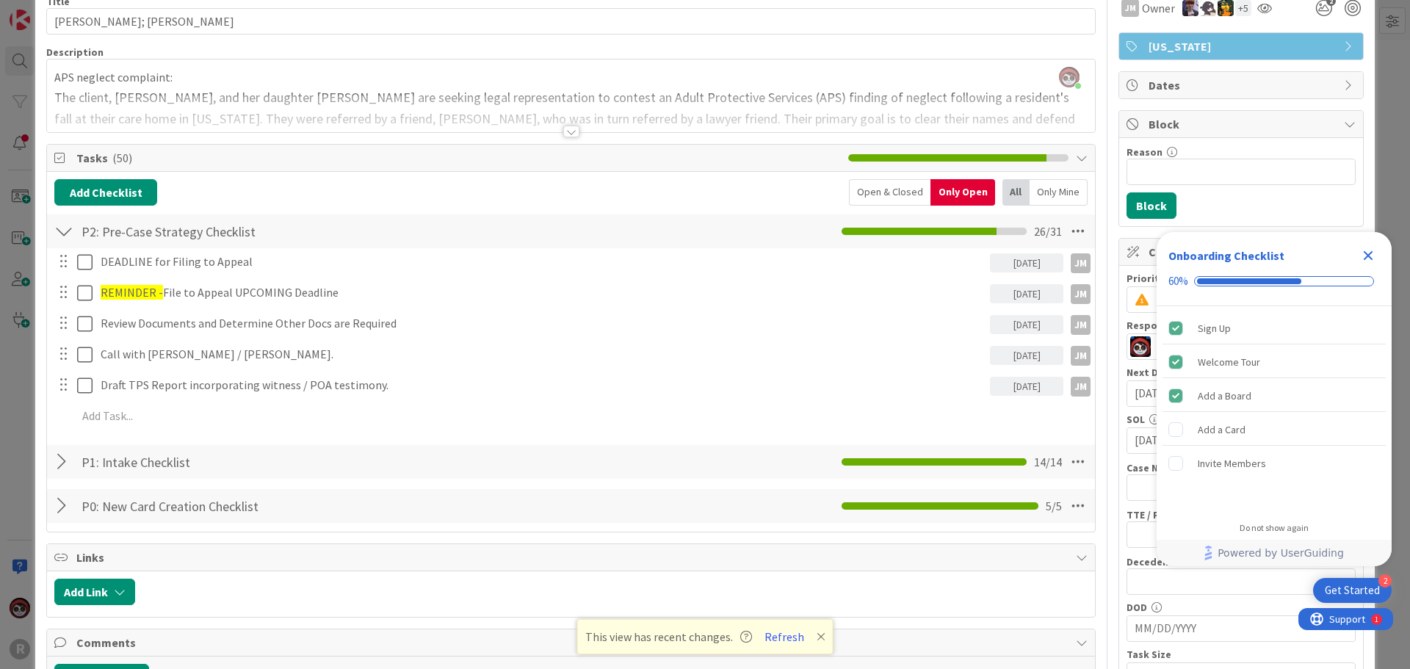
click at [57, 462] on div at bounding box center [63, 462] width 19 height 26
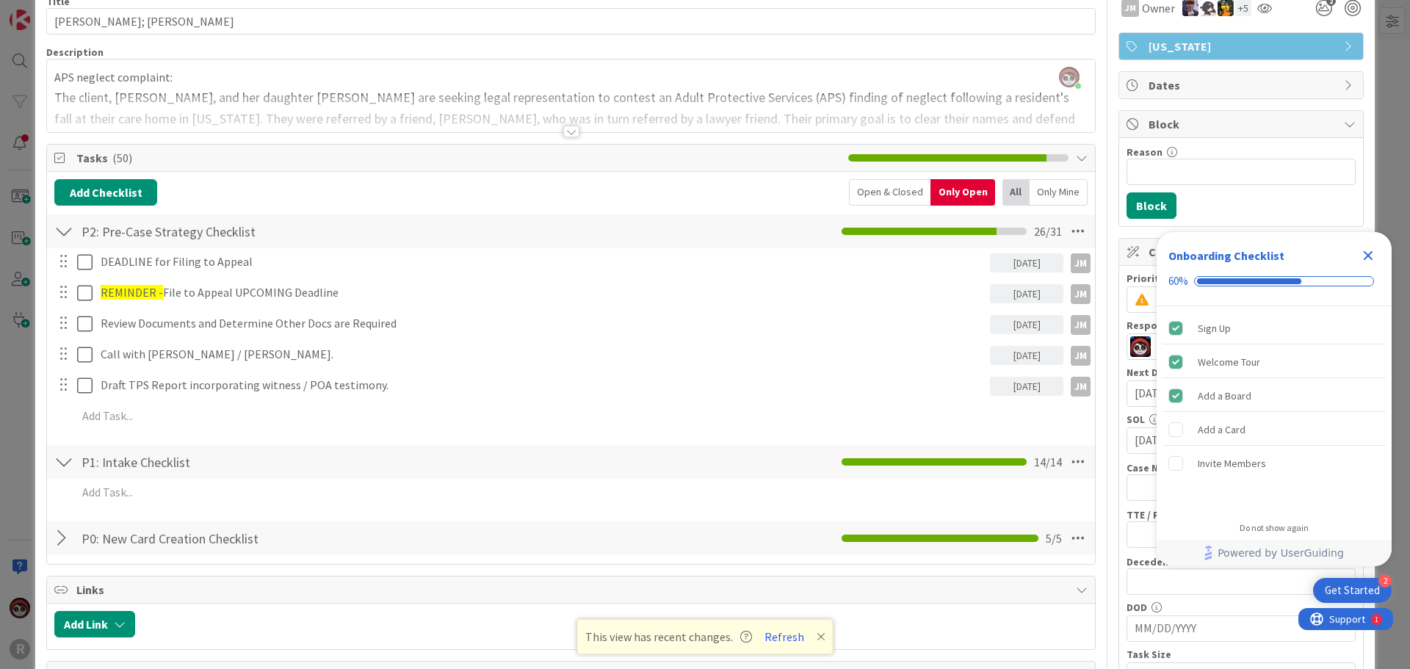
scroll to position [147, 0]
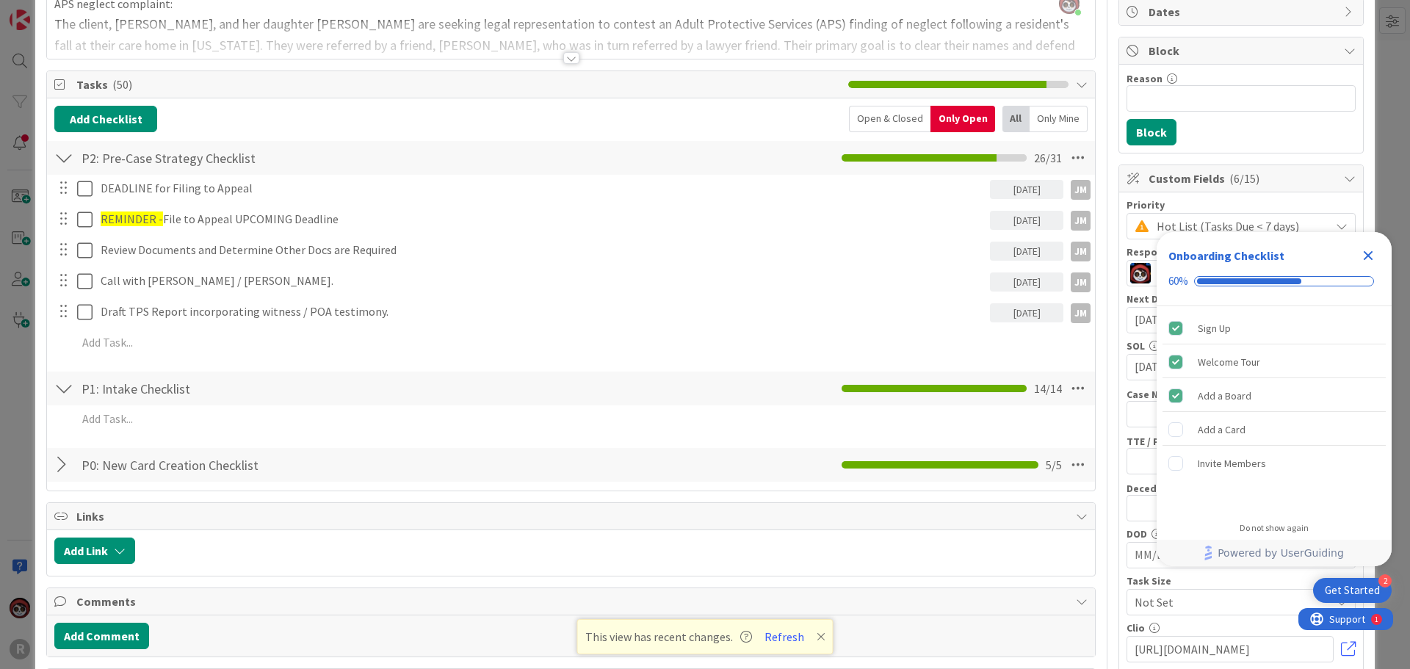
click at [63, 464] on div at bounding box center [63, 465] width 19 height 26
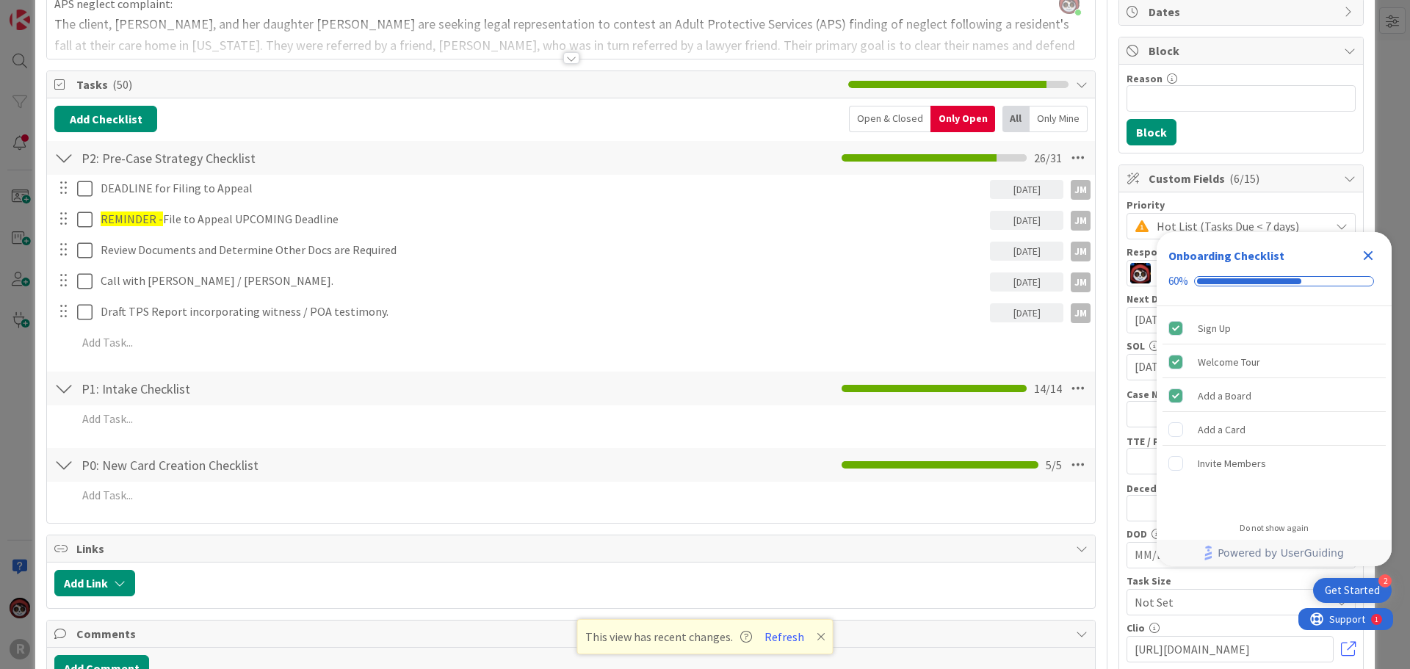
click at [895, 115] on div "Open & Closed" at bounding box center [890, 119] width 82 height 26
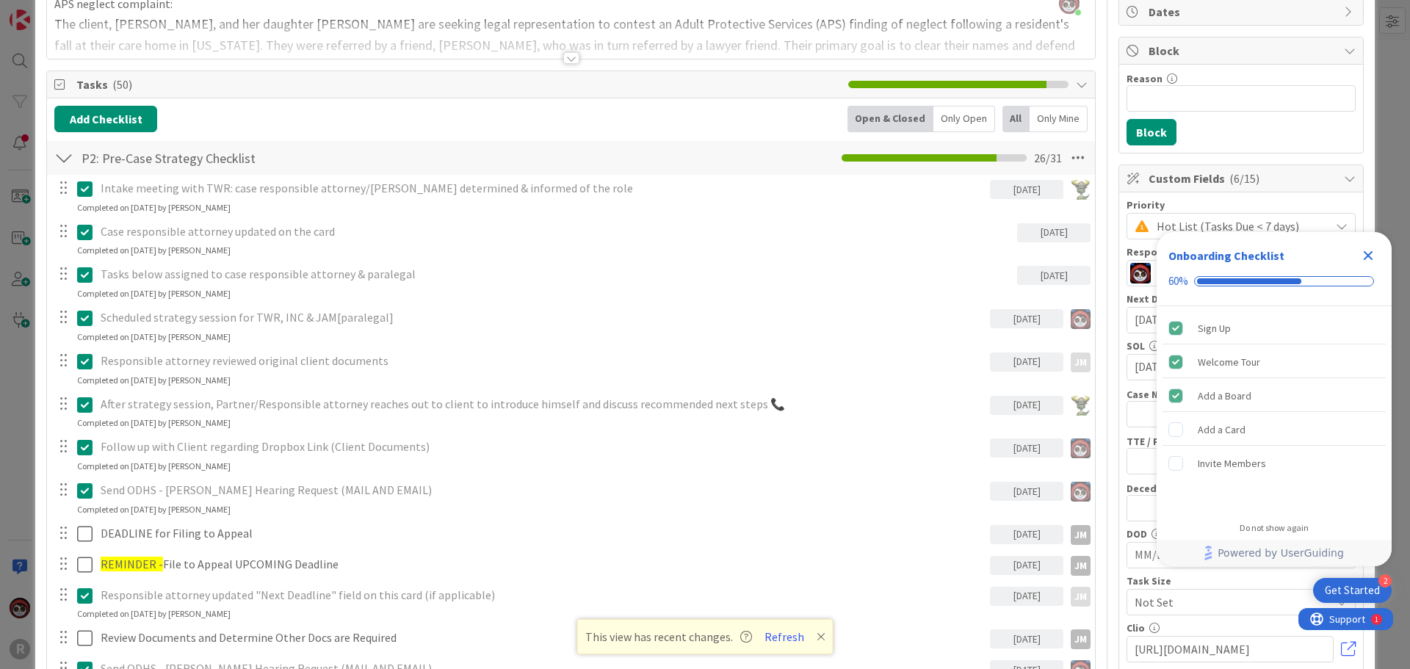
click at [886, 110] on div "Open & Closed" at bounding box center [891, 119] width 86 height 26
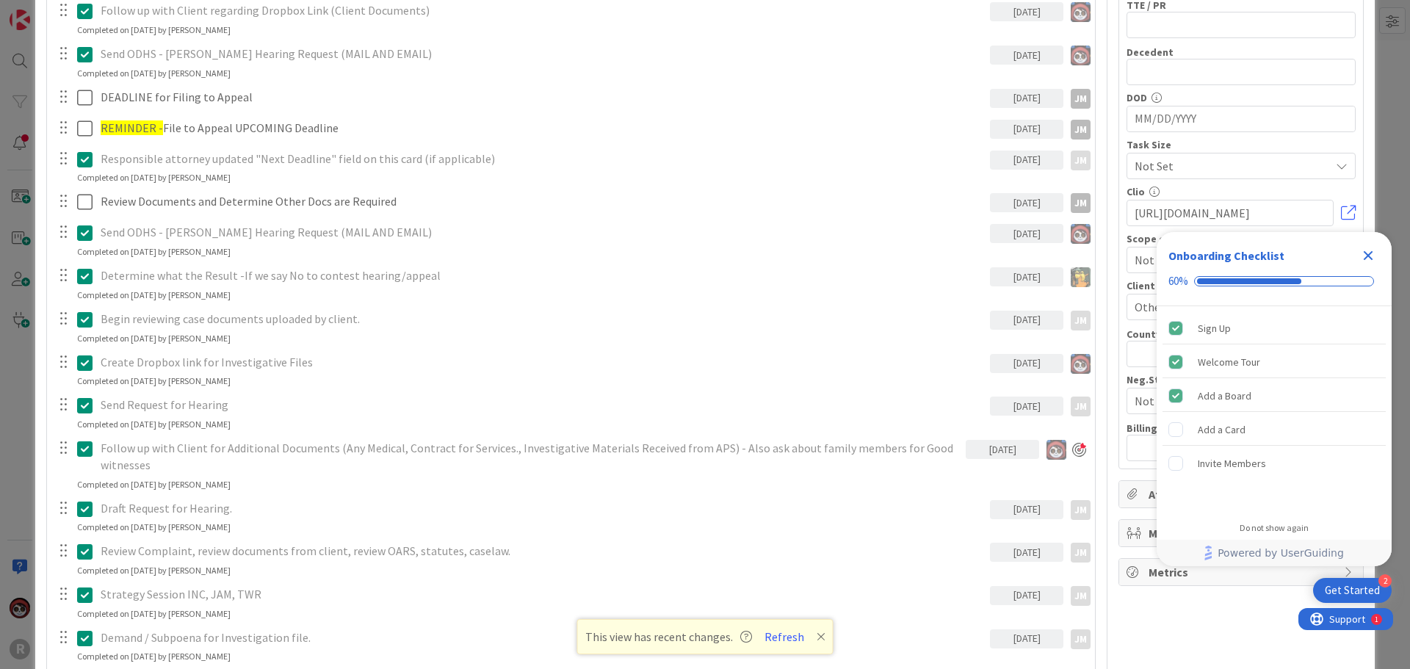
scroll to position [588, 0]
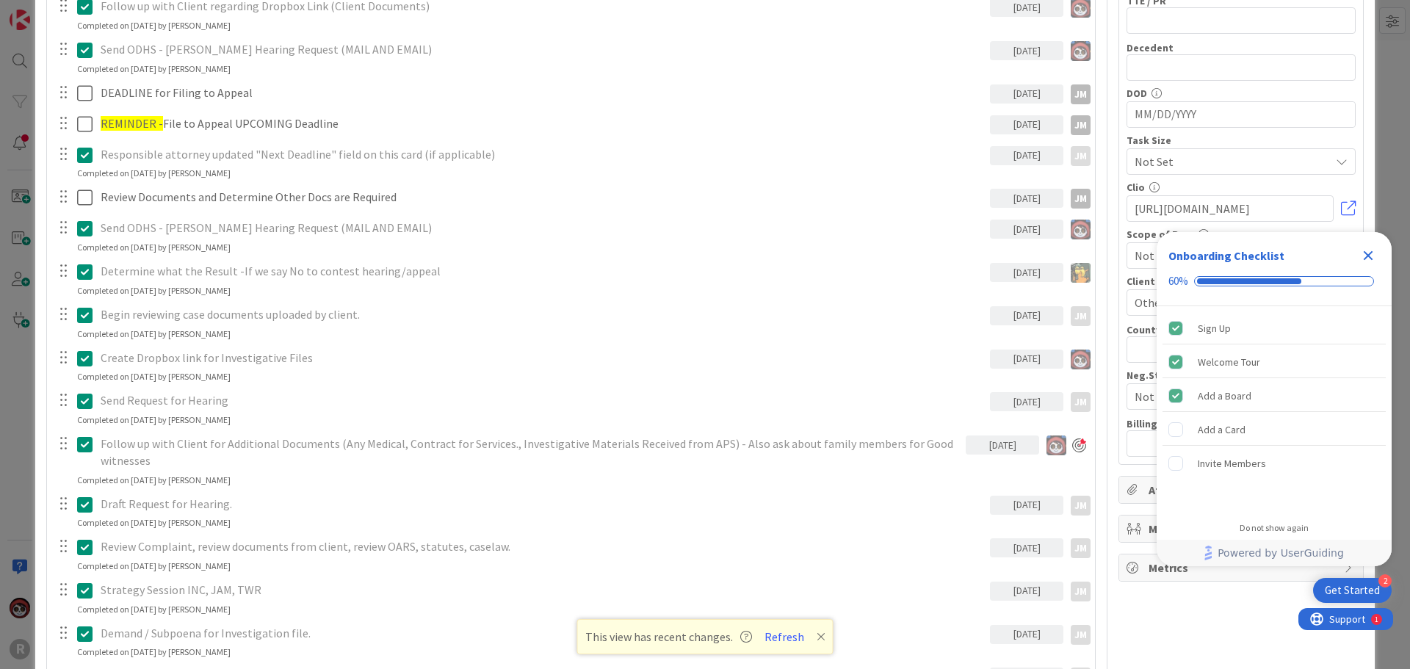
click at [84, 441] on icon at bounding box center [84, 445] width 15 height 18
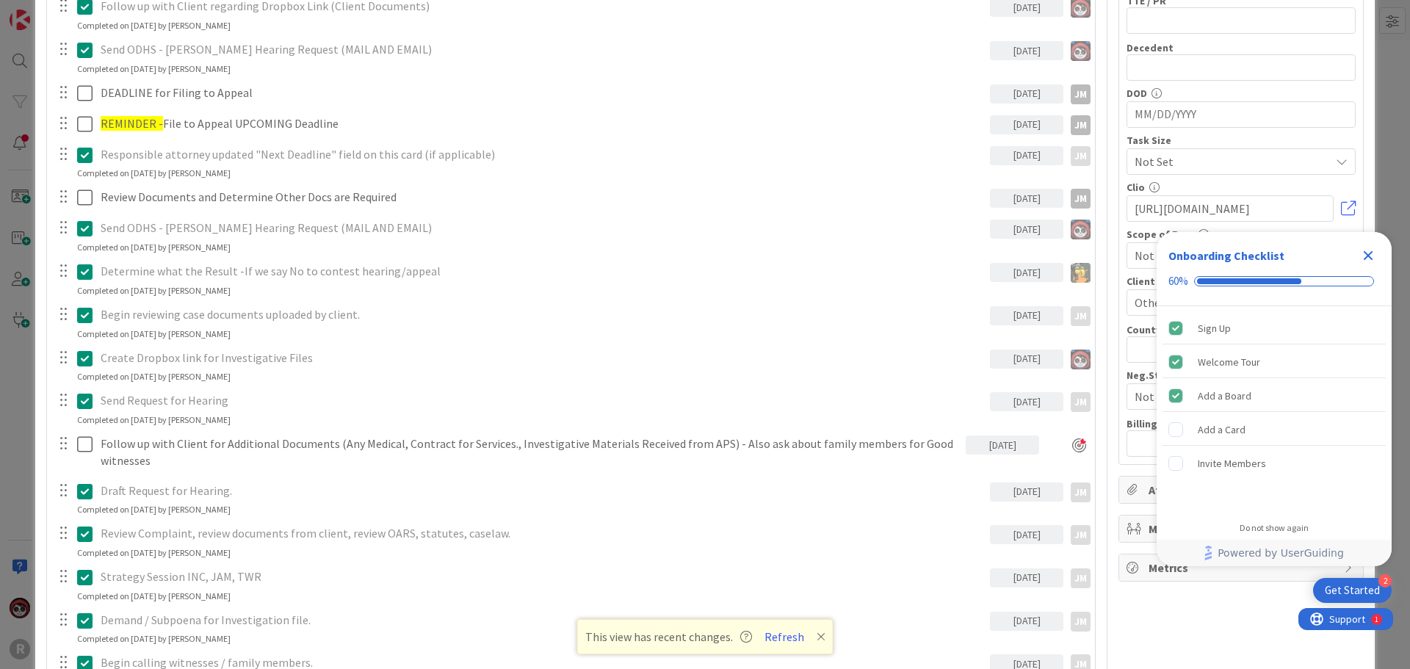
click at [996, 485] on div "Intake meeting with TWR: case responsible attorney/paralegal determined & infor…" at bounding box center [571, 389] width 1034 height 1311
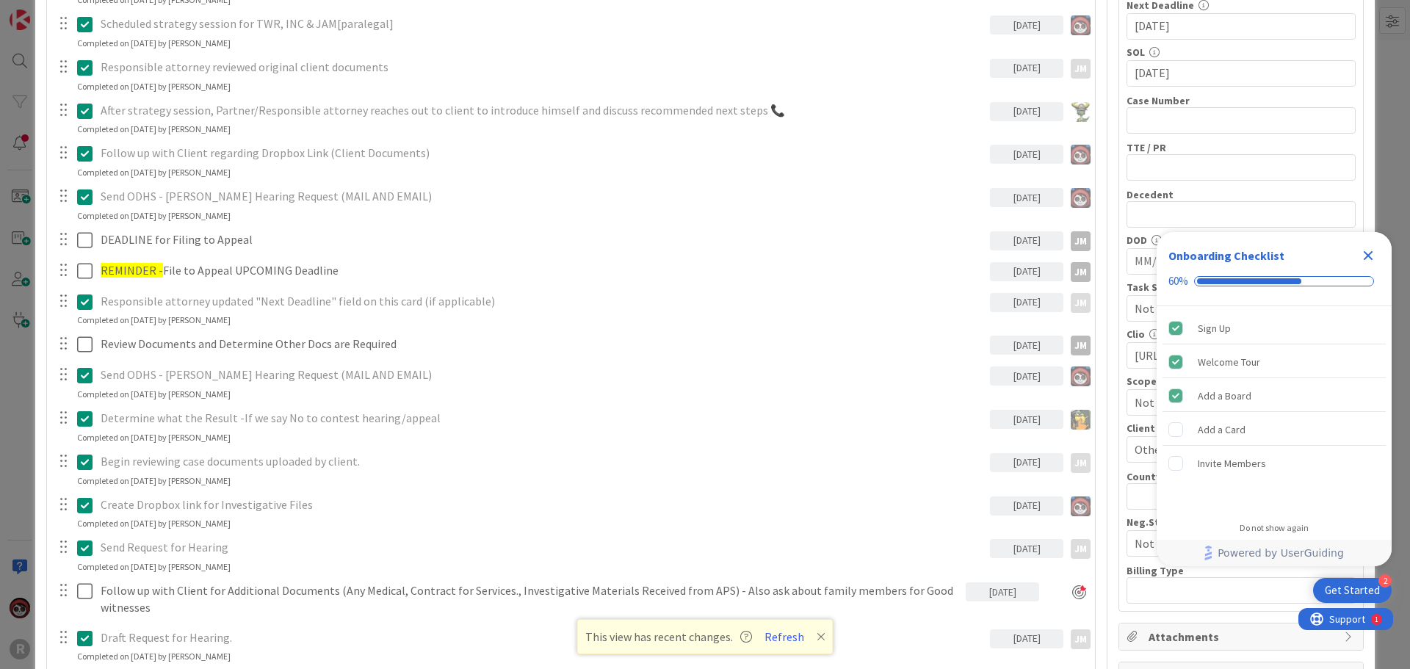
scroll to position [0, 0]
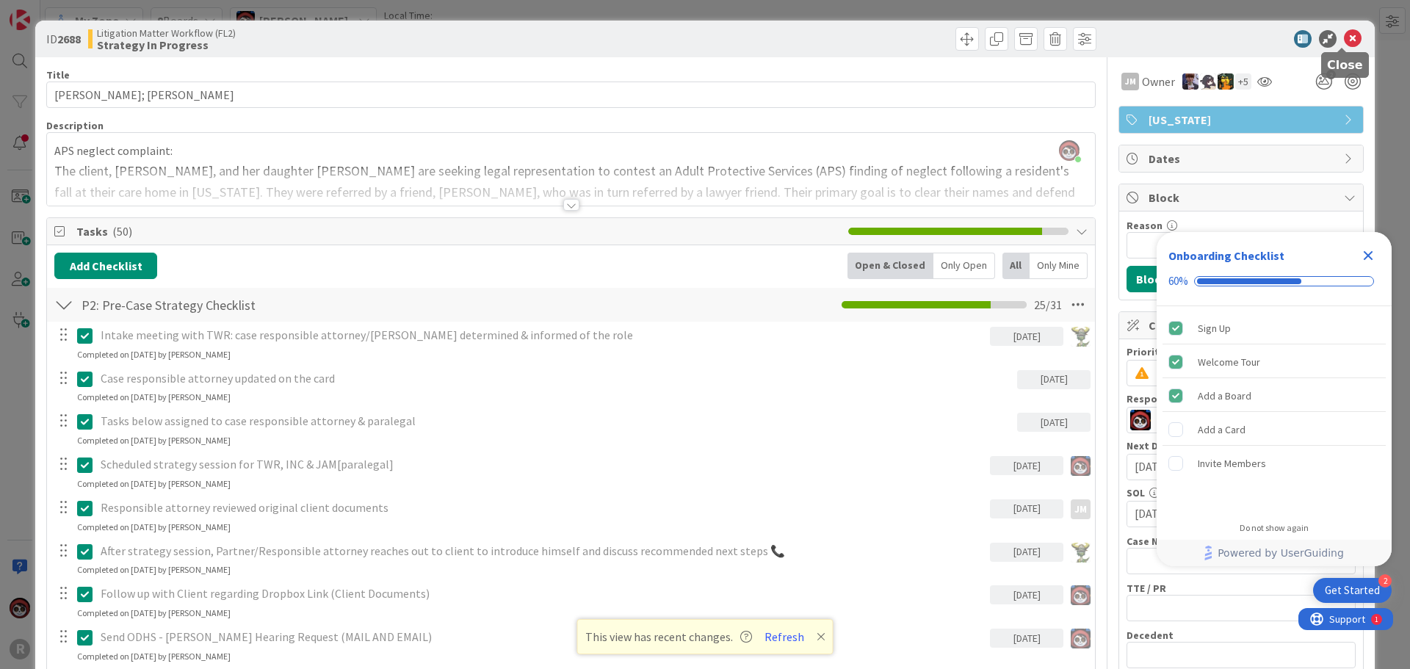
click at [1344, 32] on icon at bounding box center [1353, 39] width 18 height 18
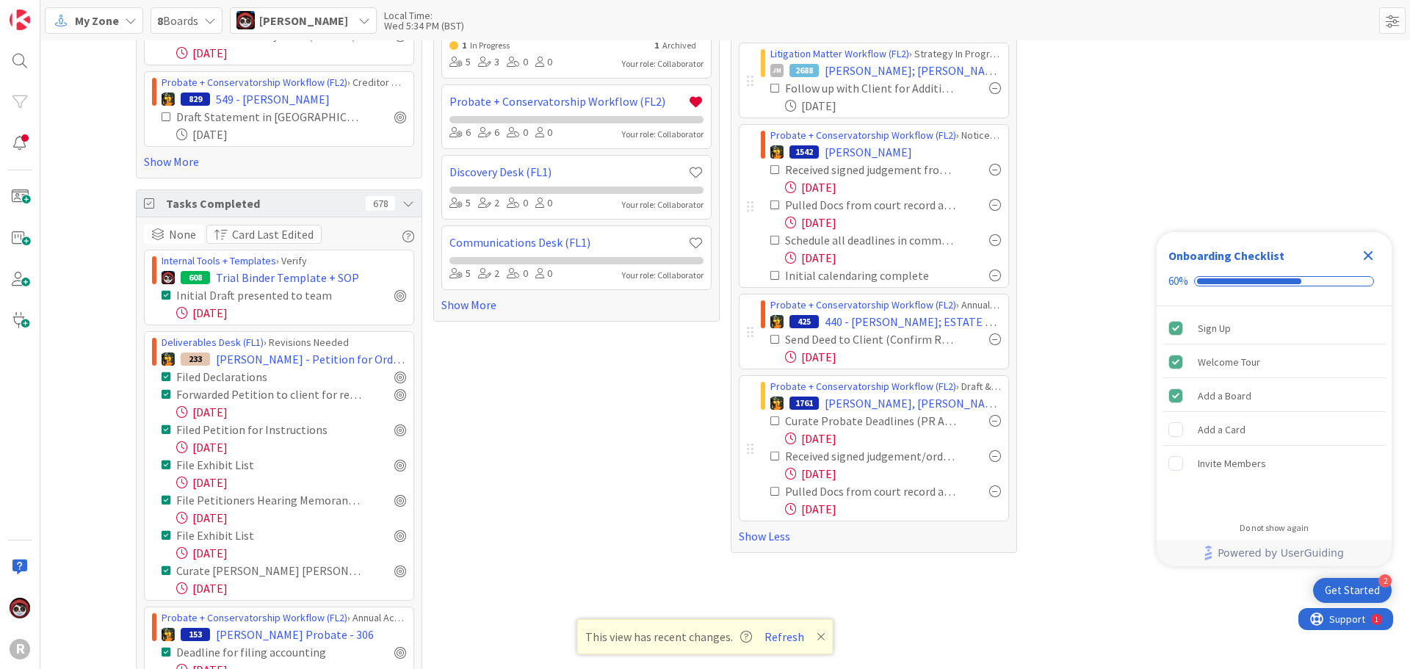
scroll to position [220, 0]
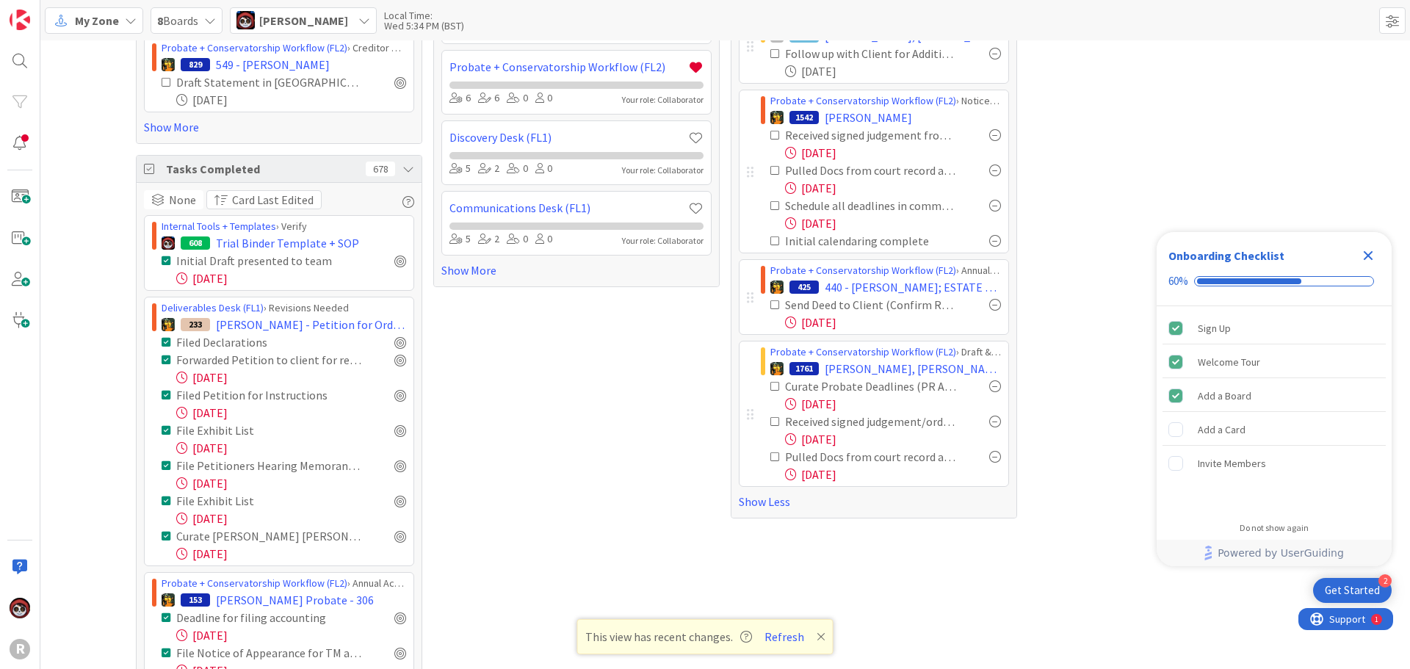
click at [600, 412] on div "Boards 8 None Last Edited Weekly Planning 1 0 0 0 Your role: Administrator Deli…" at bounding box center [576, 290] width 286 height 919
click at [851, 372] on span "[PERSON_NAME], [PERSON_NAME]" at bounding box center [913, 369] width 176 height 18
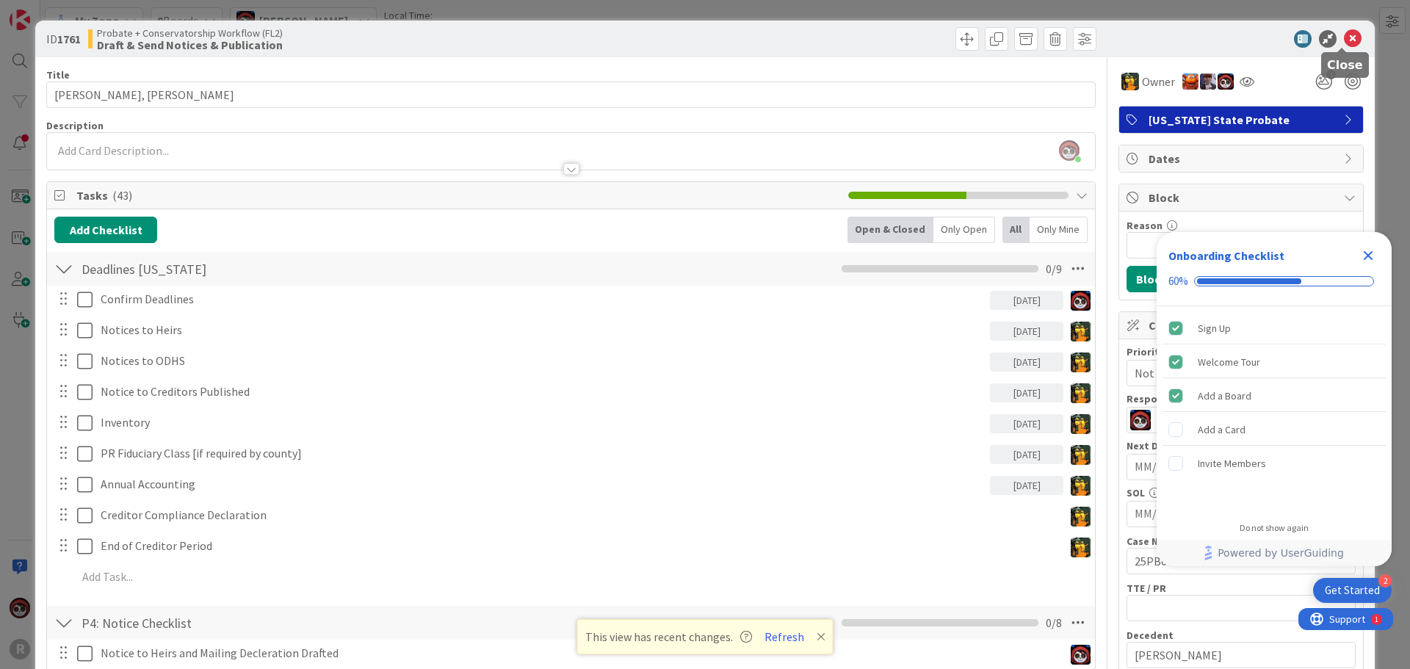
click at [1344, 37] on icon at bounding box center [1353, 39] width 18 height 18
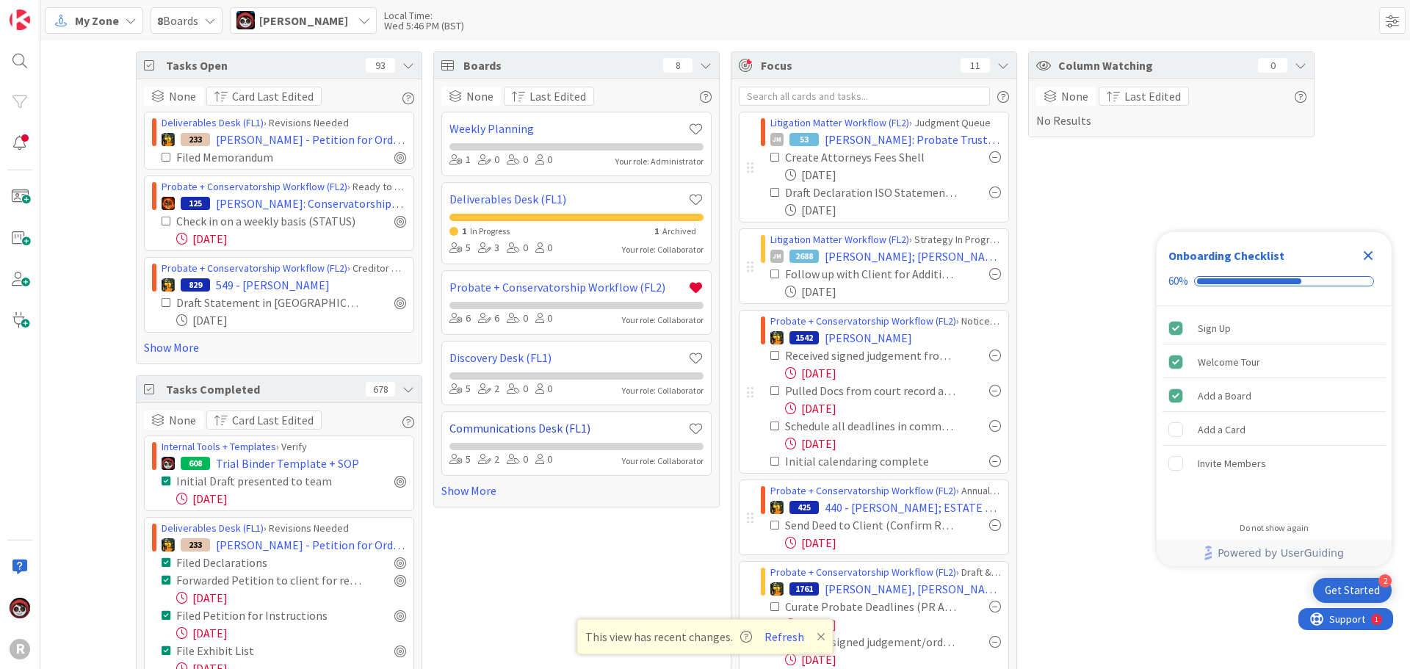
scroll to position [73, 0]
